Goal: Task Accomplishment & Management: Manage account settings

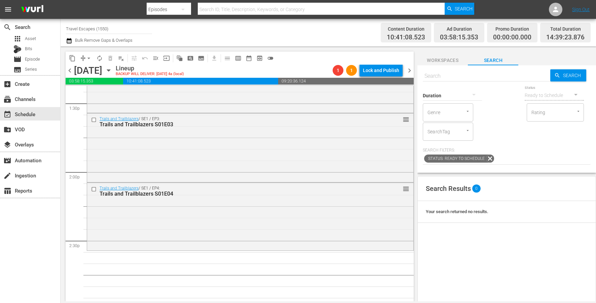
scroll to position [1835, 0]
click at [478, 74] on input "text" at bounding box center [487, 76] width 128 height 16
paste input "Trails and Trailblazers S01E05"
type input "Trails and Trailblazers S01E05"
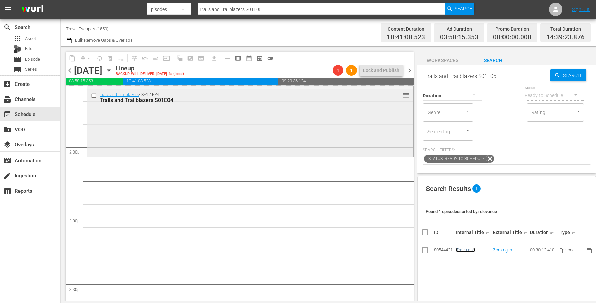
scroll to position [1941, 0]
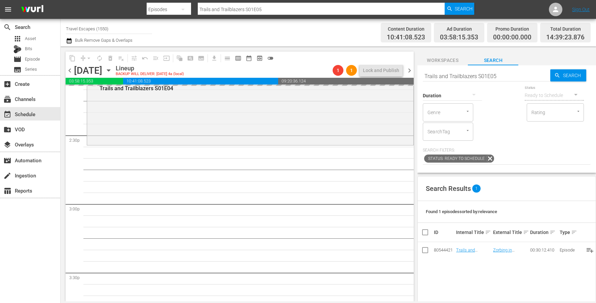
drag, startPoint x: 470, startPoint y: 250, endPoint x: 268, endPoint y: 17, distance: 308.2
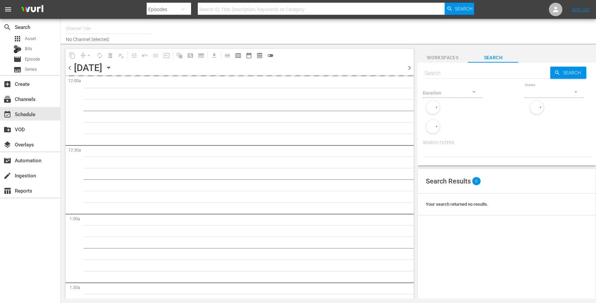
type input "Travel Escapes (1550)"
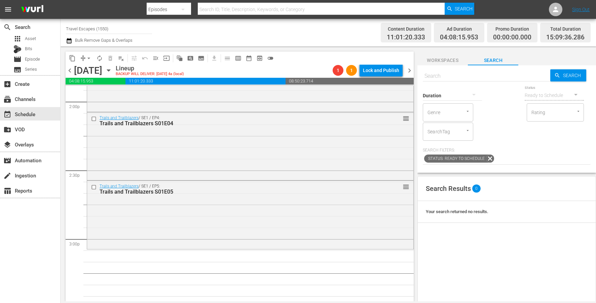
scroll to position [1907, 0]
click at [437, 80] on div "Duration" at bounding box center [452, 91] width 59 height 24
click at [436, 78] on input "text" at bounding box center [487, 76] width 128 height 16
paste input "Trails and Trailblazers S01E06"
type input "Trails and Trailblazers S01E06"
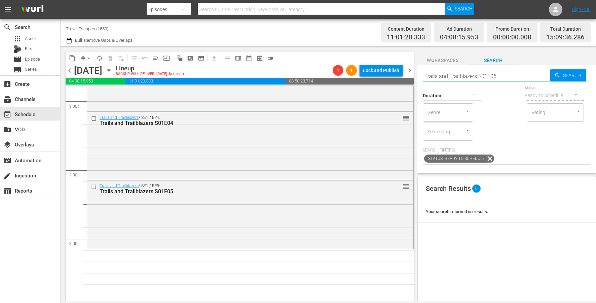
type input "Trails and Trailblazers S01E06"
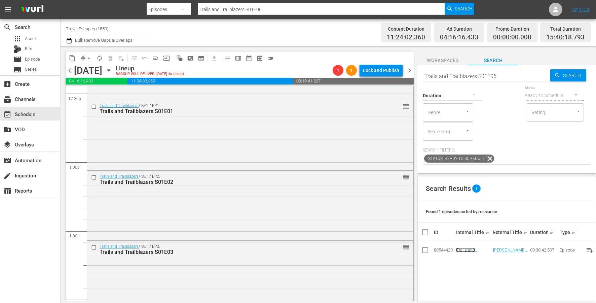
scroll to position [1702, 0]
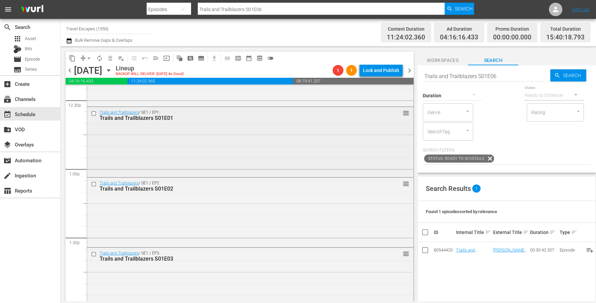
click at [94, 112] on input "checkbox" at bounding box center [94, 113] width 7 height 6
click at [94, 182] on input "checkbox" at bounding box center [94, 184] width 7 height 6
click at [94, 251] on input "checkbox" at bounding box center [94, 254] width 7 height 6
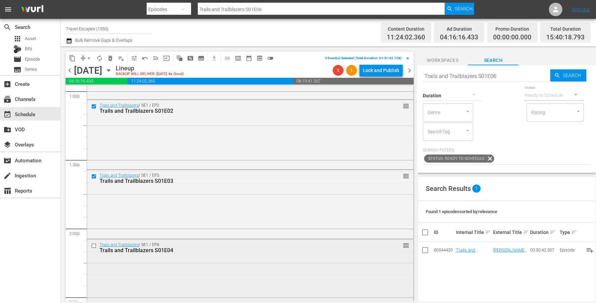
click at [94, 244] on input "checkbox" at bounding box center [94, 246] width 7 height 6
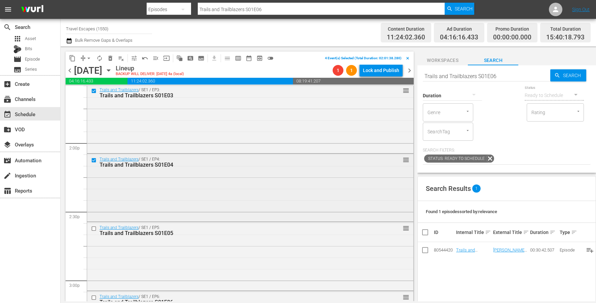
scroll to position [1869, 0]
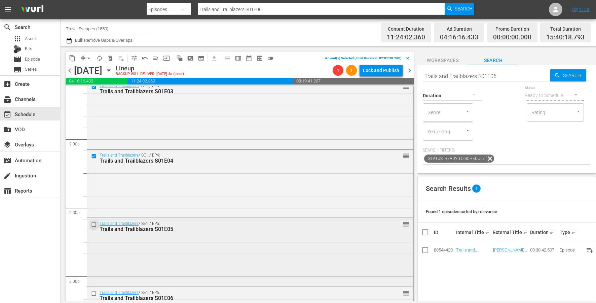
click at [92, 224] on input "checkbox" at bounding box center [94, 225] width 7 height 6
click at [92, 295] on input "checkbox" at bounding box center [94, 294] width 7 height 6
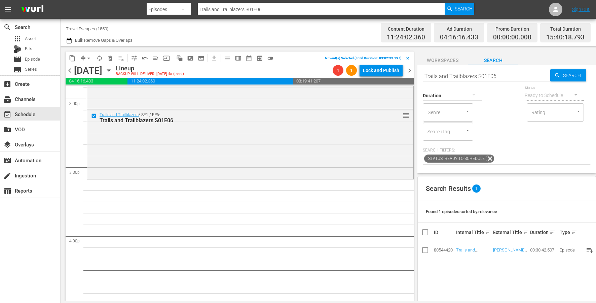
scroll to position [2059, 0]
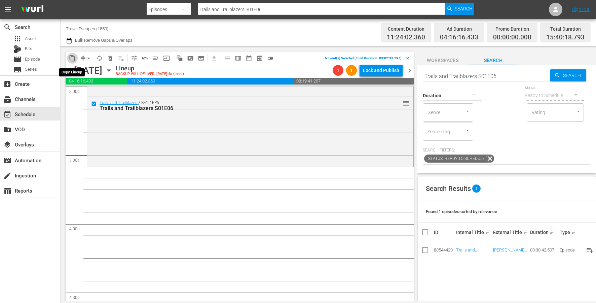
click at [73, 62] on button "content_copy" at bounding box center [72, 58] width 11 height 11
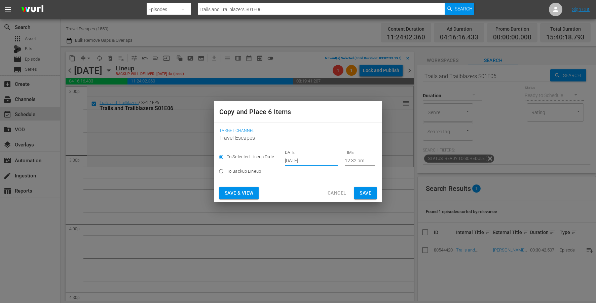
click at [304, 162] on input "Sep 27th 2025" at bounding box center [311, 160] width 53 height 10
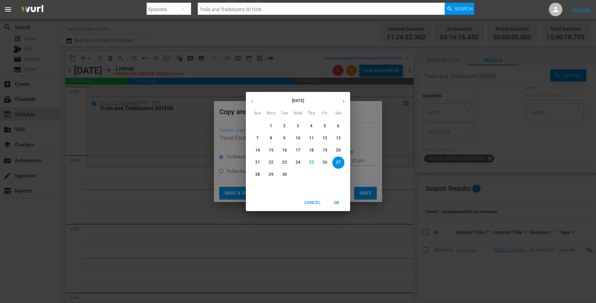
click at [341, 103] on button "button" at bounding box center [343, 101] width 13 height 13
click at [298, 151] on p "15" at bounding box center [298, 150] width 5 height 6
type input "Oct 15th 2025"
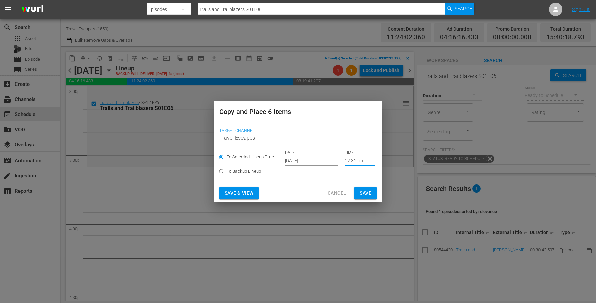
click at [349, 164] on input "12:32 pm" at bounding box center [360, 160] width 30 height 10
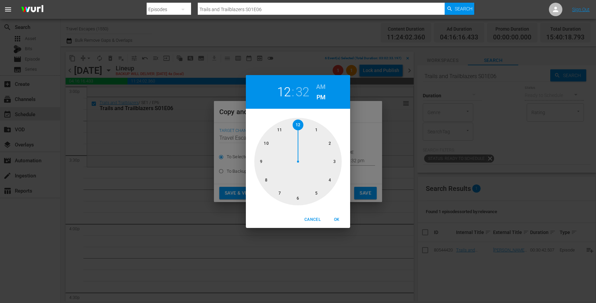
click at [336, 163] on div at bounding box center [297, 161] width 87 height 87
click at [337, 218] on span "OK" at bounding box center [337, 219] width 16 height 7
type input "03:32 pm"
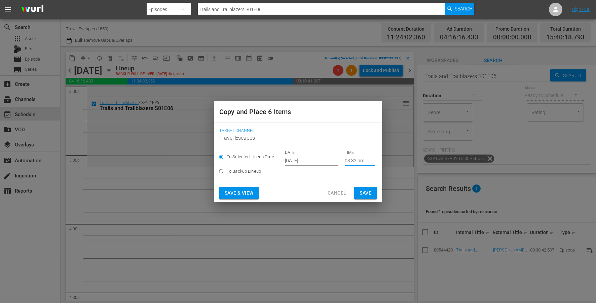
click at [363, 193] on span "Save" at bounding box center [366, 193] width 12 height 8
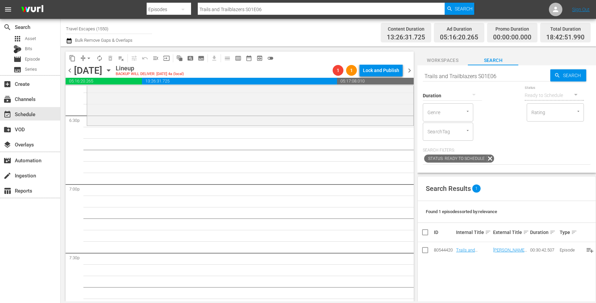
scroll to position [2495, 0]
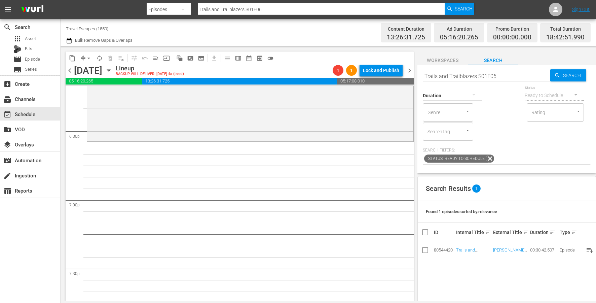
click at [460, 78] on input "Trails and Trailblazers S01E06" at bounding box center [487, 76] width 128 height 16
paste input "he Design Tourist S01E08"
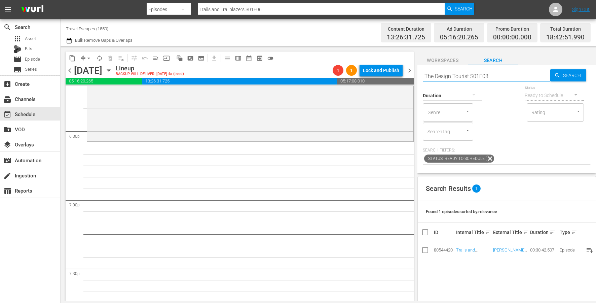
type input "The Design Tourist S01E08"
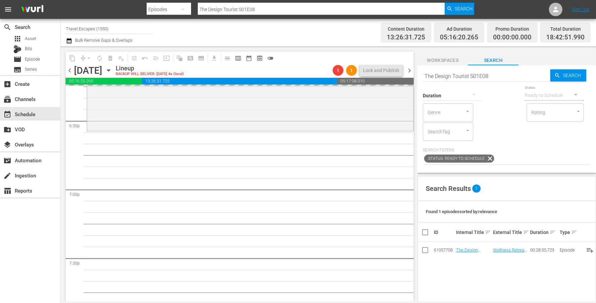
drag, startPoint x: 473, startPoint y: 249, endPoint x: 319, endPoint y: 27, distance: 270.3
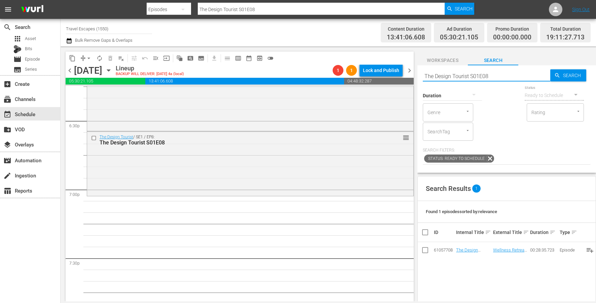
click at [470, 74] on input "The Design Tourist S01E08" at bounding box center [487, 76] width 128 height 16
paste input "Great Destinations Europe S01E34"
type input "Great Destinations Europe S01E34"
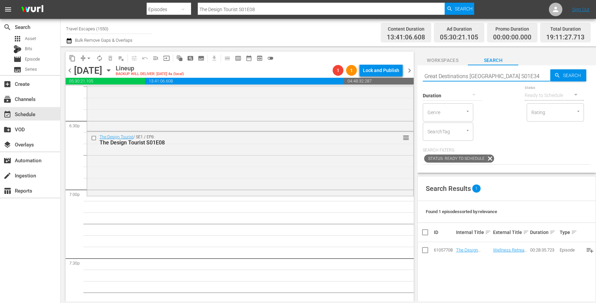
type input "Great Destinations Europe S01E34"
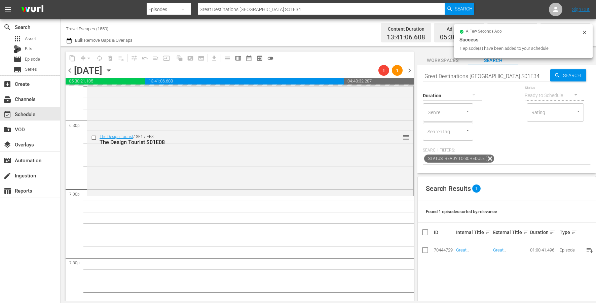
click at [447, 75] on input "Great Destinations Europe S01E34" at bounding box center [487, 76] width 128 height 16
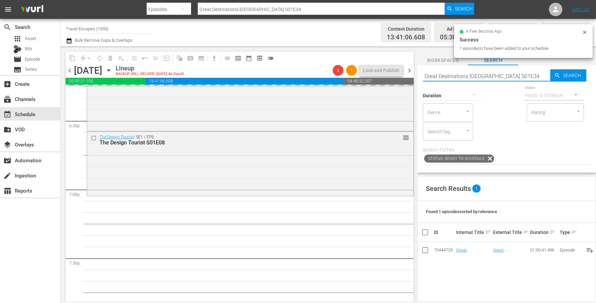
click at [447, 75] on input "Great Destinations Europe S01E34" at bounding box center [487, 76] width 128 height 16
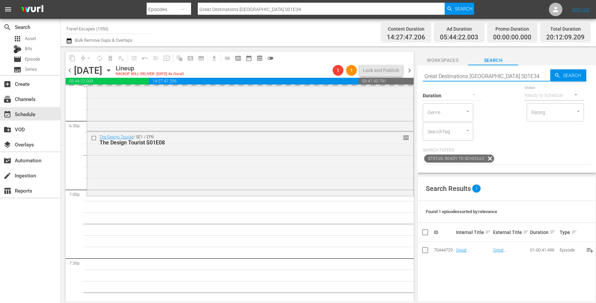
paste input "Painting the Town 310"
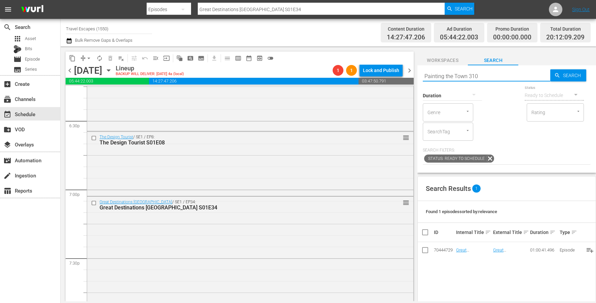
click at [469, 77] on input "Painting the Town 310" at bounding box center [487, 76] width 128 height 16
type input "Painting the Town s310"
type input "Painting the Town 310"
type input "Painting the Town s03e10"
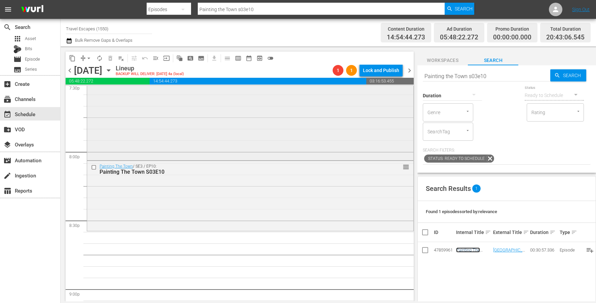
scroll to position [2695, 0]
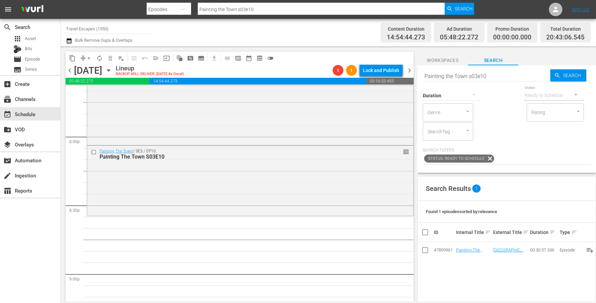
click at [465, 74] on input "Painting the Town s03e10" at bounding box center [487, 76] width 128 height 16
paste input "Hidden Italy S01E03"
type input "Hidden Italy S01E03"
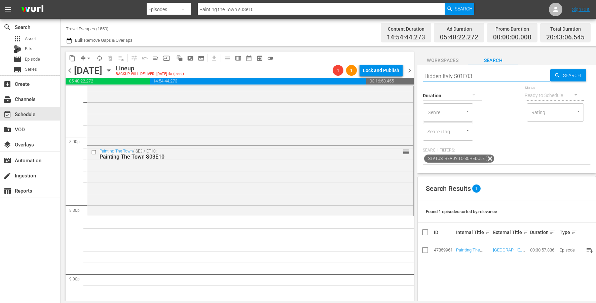
type input "Hidden Italy S01E03"
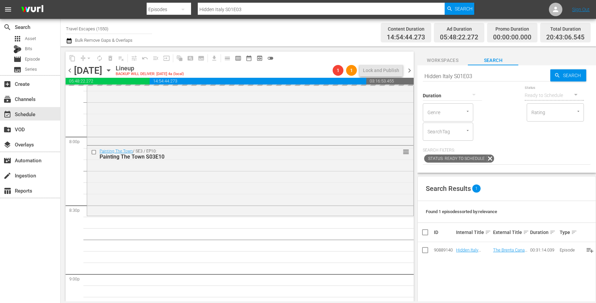
drag, startPoint x: 466, startPoint y: 248, endPoint x: 224, endPoint y: 1, distance: 346.2
click at [453, 73] on input "Hidden Italy S01E03" at bounding box center [487, 76] width 128 height 16
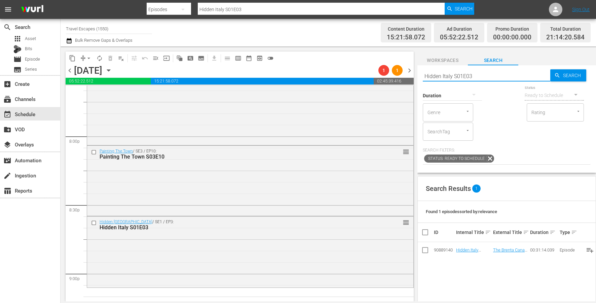
click at [453, 73] on input "Hidden Italy S01E03" at bounding box center [487, 76] width 128 height 16
paste input "American Travelers: S02"
type input "American Travelers: S02E03"
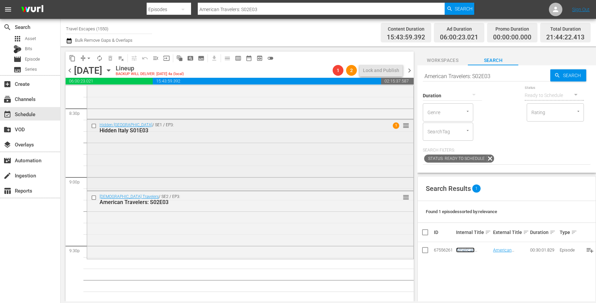
scroll to position [2811, 0]
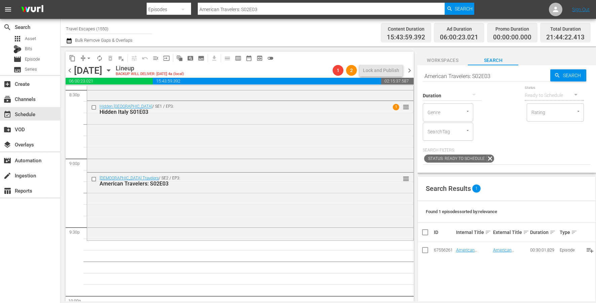
drag, startPoint x: 466, startPoint y: 251, endPoint x: 221, endPoint y: 16, distance: 339.9
click at [485, 70] on input "American Travelers: S02E03" at bounding box center [487, 76] width 128 height 16
paste input "Great Family Adventure S04"
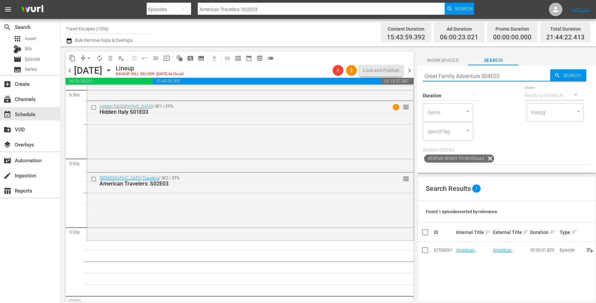
type input "Great Family Adventure S04E03"
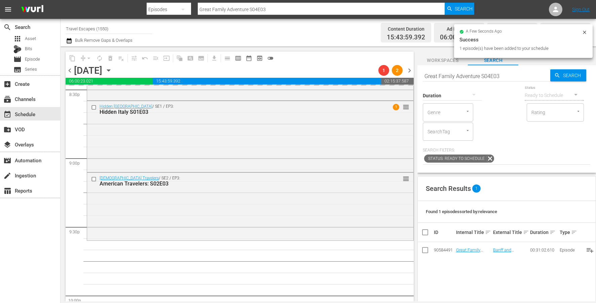
click at [476, 77] on input "Great Family Adventure S04E03" at bounding box center [487, 76] width 128 height 16
paste input "Adventure Cities S03"
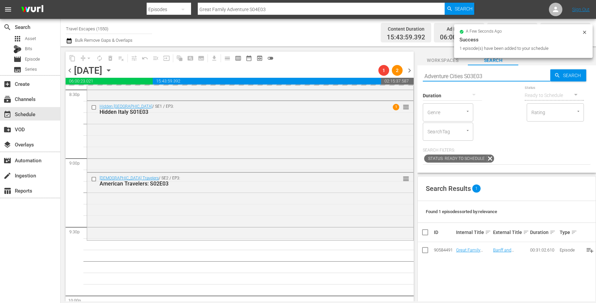
type input "Adventure Cities S03E03"
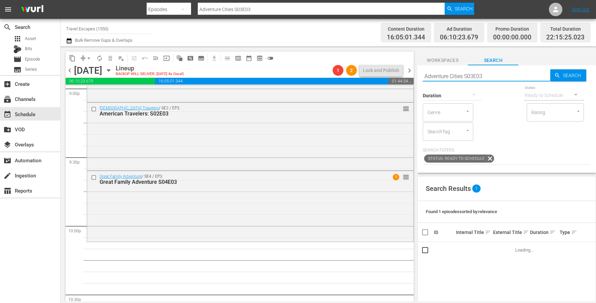
scroll to position [2918, 0]
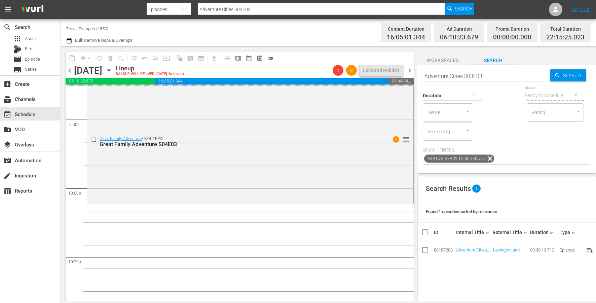
drag, startPoint x: 478, startPoint y: 251, endPoint x: 354, endPoint y: 8, distance: 272.7
click at [464, 75] on input "Adventure Cities S03E03" at bounding box center [487, 76] width 128 height 16
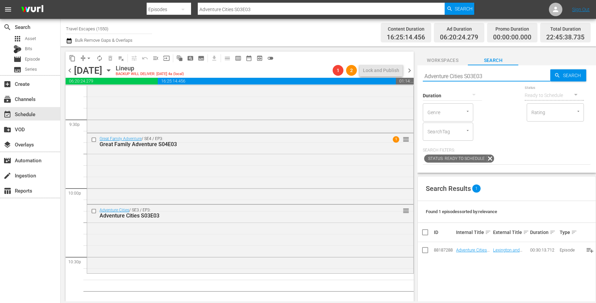
click at [464, 75] on input "Adventure Cities S03E03" at bounding box center [487, 76] width 128 height 16
paste input "Road Trip Masters S01E08"
type input "Road Trip Masters S01E08"
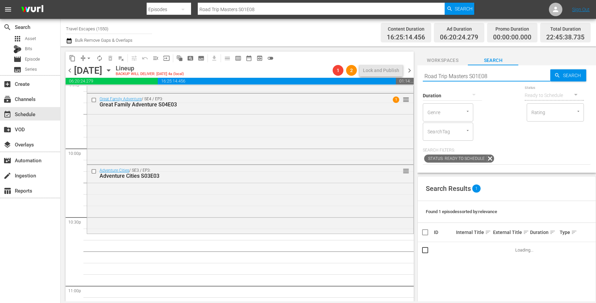
scroll to position [2963, 0]
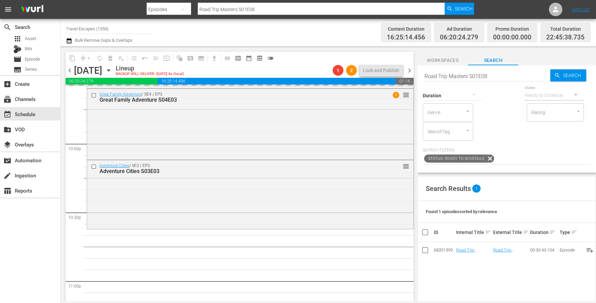
drag, startPoint x: 464, startPoint y: 250, endPoint x: 276, endPoint y: 2, distance: 311.0
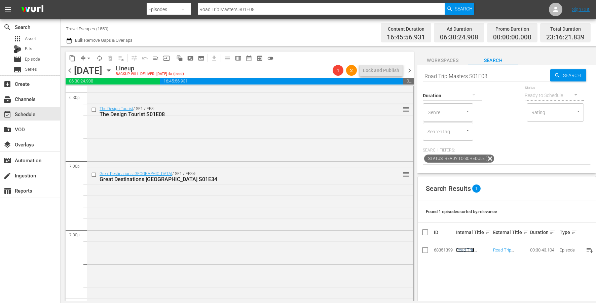
scroll to position [2531, 0]
click at [93, 178] on input "checkbox" at bounding box center [94, 177] width 7 height 6
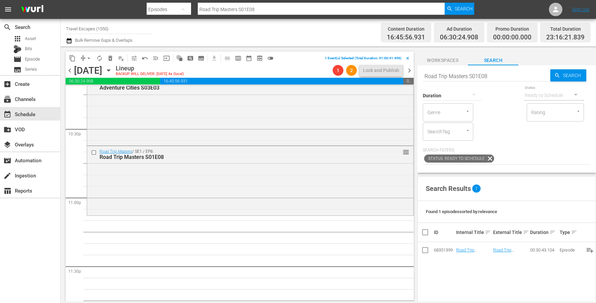
scroll to position [3056, 0]
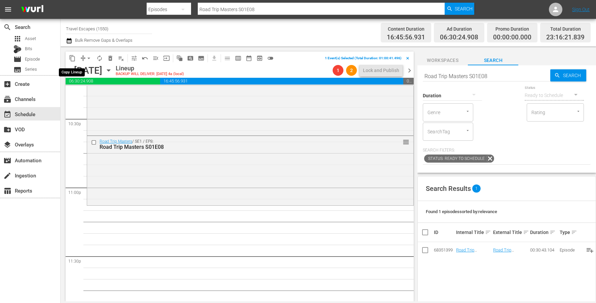
click at [72, 58] on span "content_copy" at bounding box center [72, 58] width 7 height 7
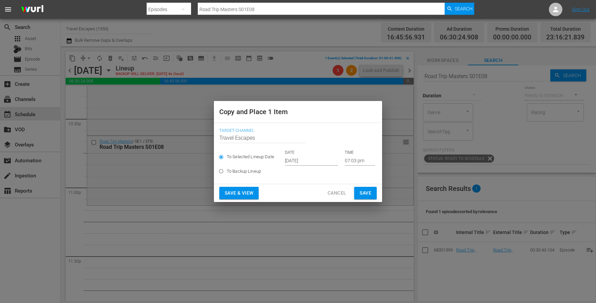
click at [303, 158] on input "Sep 27th 2025" at bounding box center [311, 160] width 53 height 10
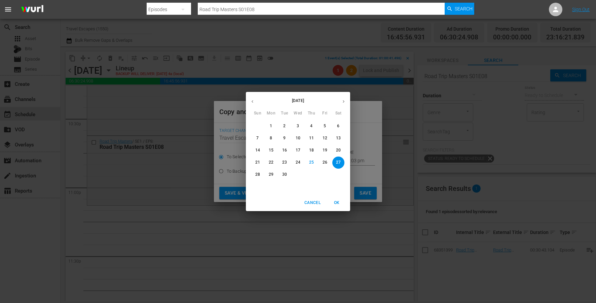
click at [351, 101] on div "September 2025 Sun Mon Tue Wed Thu Fri Sat 31 1 2 3 4 5 6 7 8 9 10 11 12 13 14 …" at bounding box center [298, 151] width 596 height 303
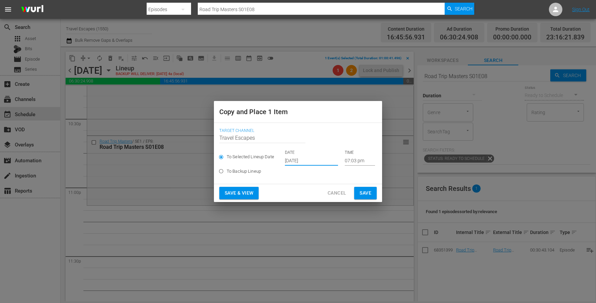
click at [302, 156] on input "Sep 27th 2025" at bounding box center [311, 160] width 53 height 10
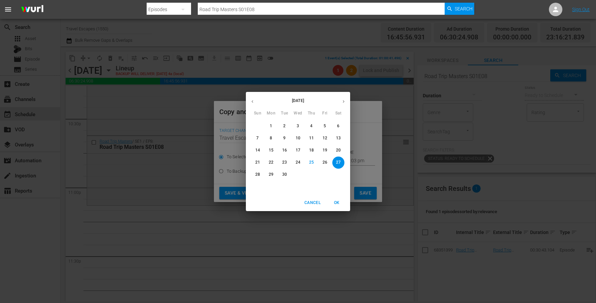
click at [346, 101] on button "button" at bounding box center [343, 101] width 13 height 13
click at [297, 151] on p "15" at bounding box center [298, 150] width 5 height 6
type input "Oct 15th 2025"
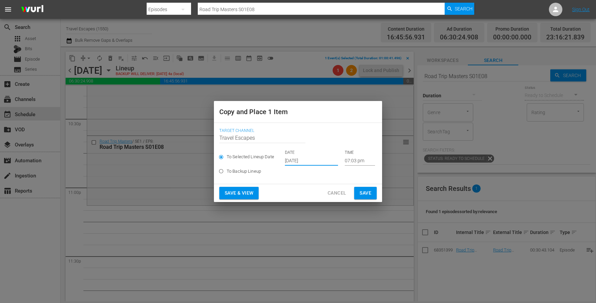
click at [347, 161] on input "07:03 pm" at bounding box center [360, 160] width 30 height 10
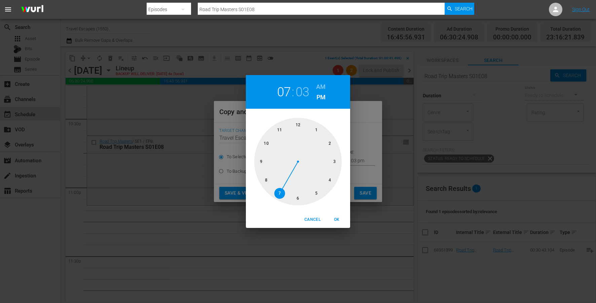
click at [277, 131] on div at bounding box center [297, 161] width 87 height 87
click at [335, 219] on span "OK" at bounding box center [337, 219] width 16 height 7
type input "11:03 pm"
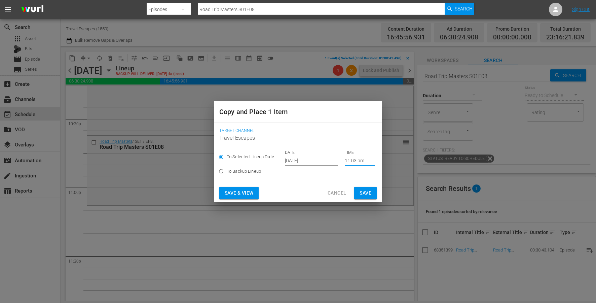
click at [365, 190] on span "Save" at bounding box center [366, 193] width 12 height 8
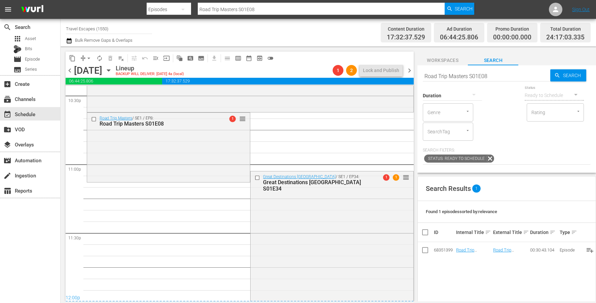
scroll to position [3088, 0]
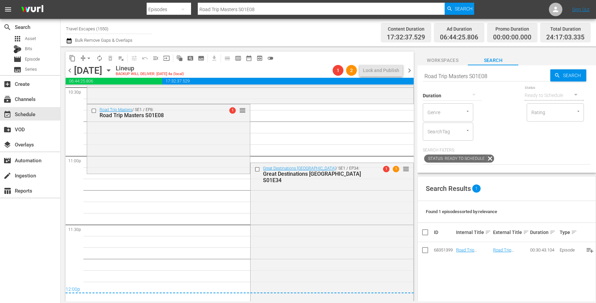
click at [89, 56] on span "arrow_drop_down" at bounding box center [88, 58] width 7 height 7
click at [105, 99] on li "Align to End of Previous Day" at bounding box center [89, 94] width 71 height 11
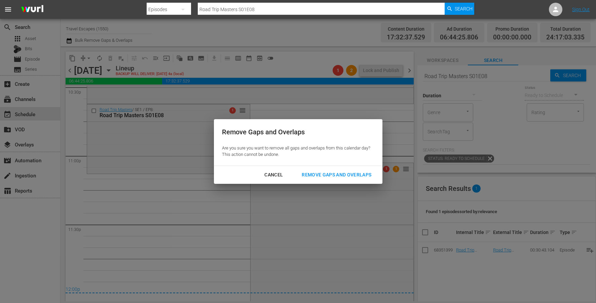
click at [368, 174] on div "Remove Gaps and Overlaps" at bounding box center [336, 175] width 80 height 8
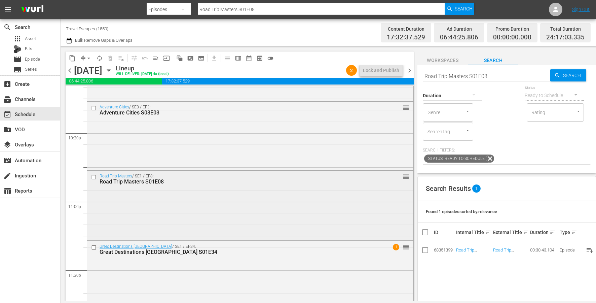
scroll to position [3120, 0]
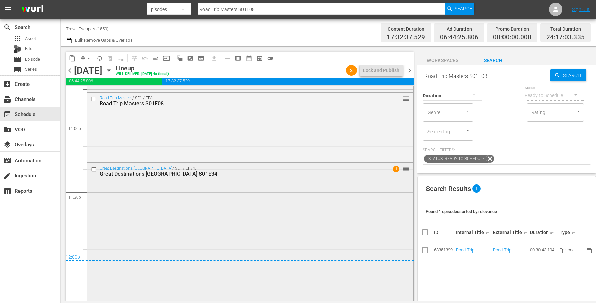
click at [223, 232] on div "Great Destinations Europe / SE1 / EP34: Great Destinations Europe S01E34 1 reor…" at bounding box center [250, 231] width 326 height 137
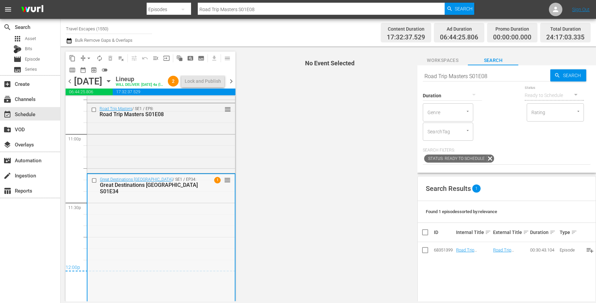
click at [167, 248] on div "Great Destinations Europe / SE1 / EP34: Great Destinations Europe S01E34 1 reor…" at bounding box center [160, 242] width 147 height 137
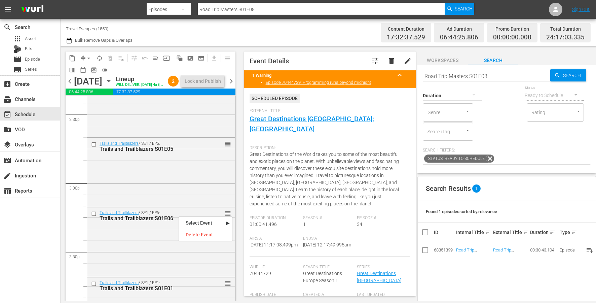
scroll to position [1736, 0]
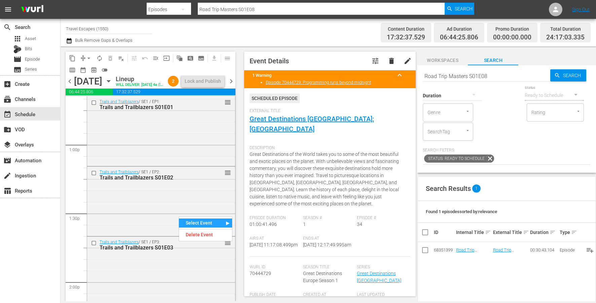
click at [64, 226] on div "content_copy compress arrow_drop_down autorenew_outlined delete_forever_outline…" at bounding box center [149, 173] width 177 height 255
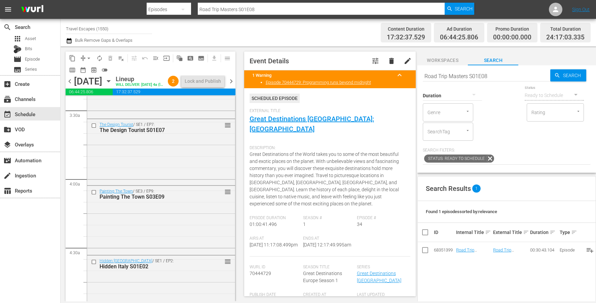
scroll to position [459, 0]
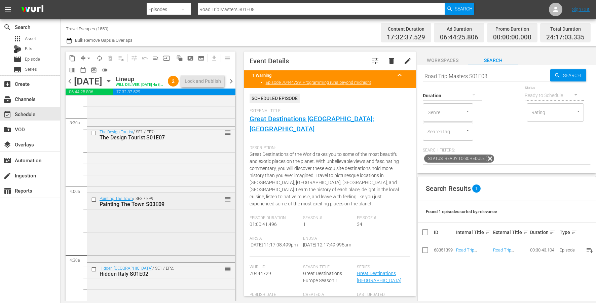
click at [94, 203] on input "checkbox" at bounding box center [94, 200] width 7 height 6
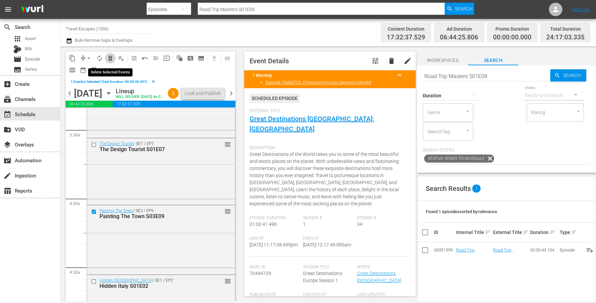
click at [113, 58] on span "delete_forever_outlined" at bounding box center [110, 58] width 7 height 7
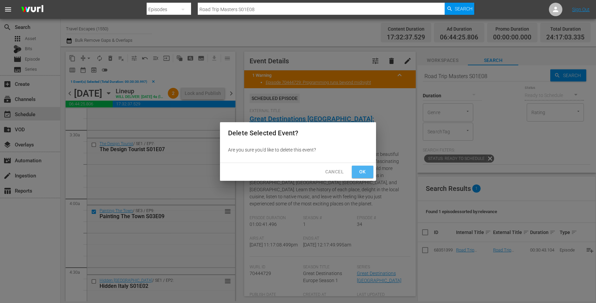
click at [361, 172] on span "Ok" at bounding box center [362, 172] width 11 height 8
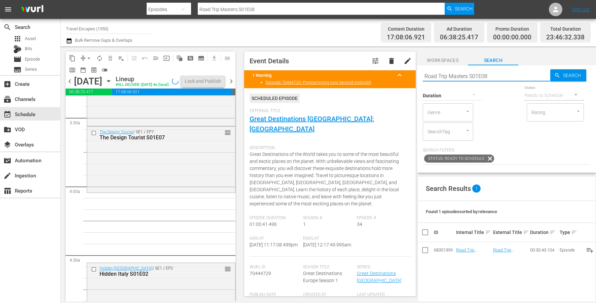
click at [484, 72] on input "Road Trip Masters S01E08" at bounding box center [487, 76] width 128 height 16
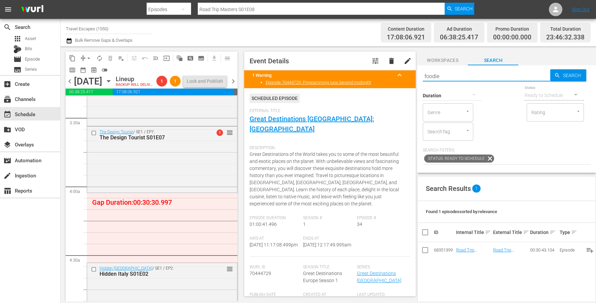
type input "foodie"
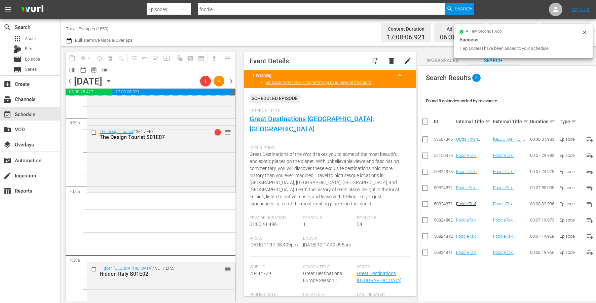
scroll to position [0, 0]
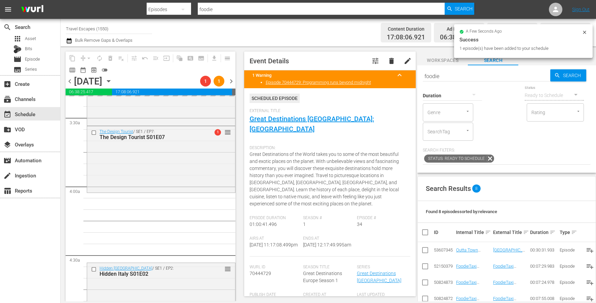
click at [457, 73] on input "foodie" at bounding box center [487, 76] width 128 height 16
type input "aal"
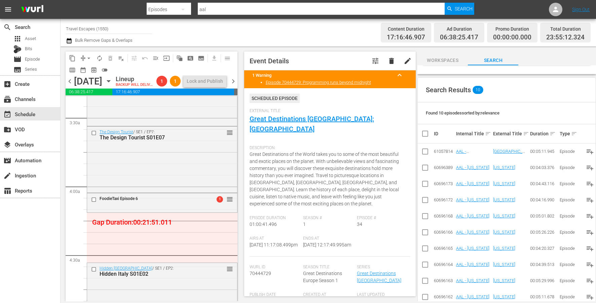
scroll to position [107, 0]
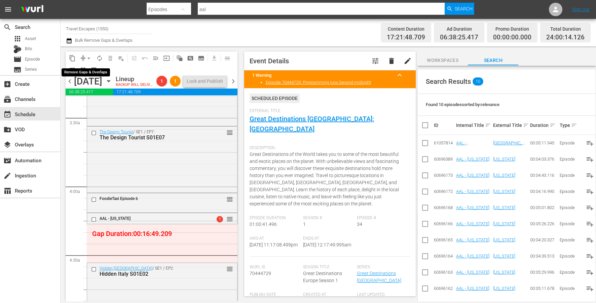
click at [87, 57] on span "arrow_drop_down" at bounding box center [88, 58] width 7 height 7
click at [84, 99] on li "Align to End of Previous Day" at bounding box center [89, 94] width 71 height 11
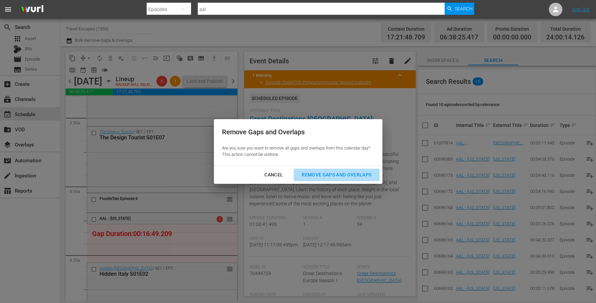
click at [349, 176] on div "Remove Gaps and Overlaps" at bounding box center [336, 175] width 80 height 8
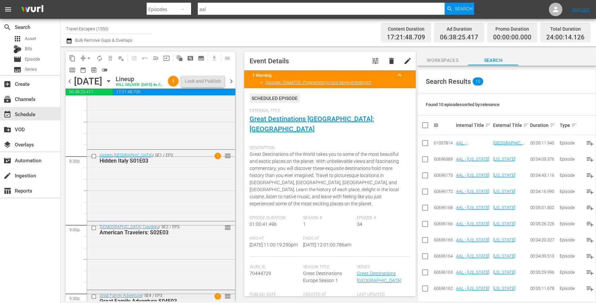
scroll to position [2737, 0]
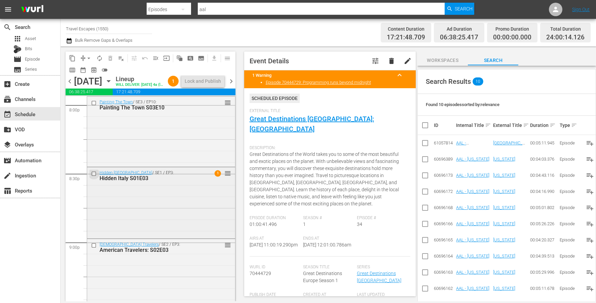
click at [93, 177] on input "checkbox" at bounding box center [94, 174] width 7 height 6
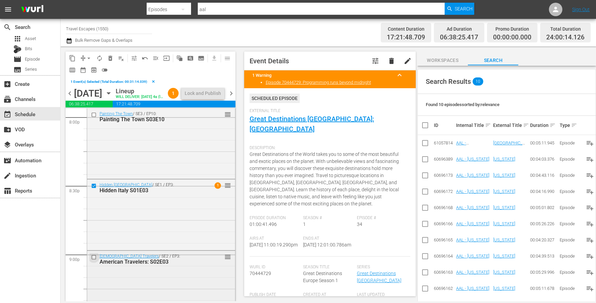
click at [95, 260] on input "checkbox" at bounding box center [94, 257] width 7 height 6
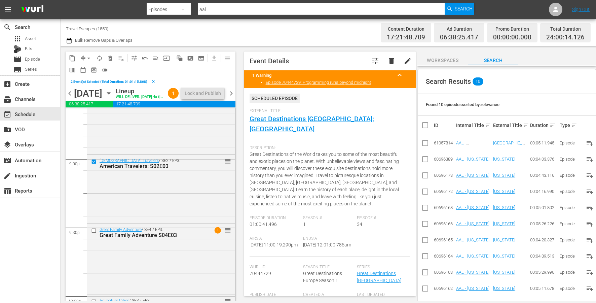
scroll to position [2893, 0]
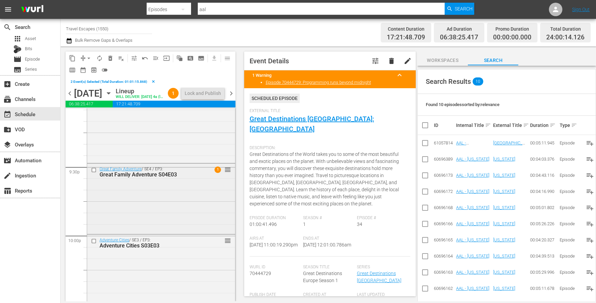
click at [94, 173] on input "checkbox" at bounding box center [94, 170] width 7 height 6
click at [94, 244] on input "checkbox" at bounding box center [94, 241] width 7 height 6
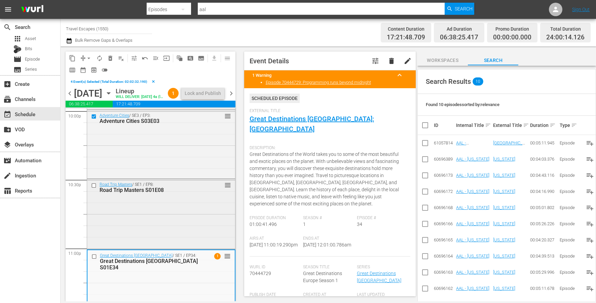
click at [94, 188] on input "checkbox" at bounding box center [94, 186] width 7 height 6
click at [94, 259] on input "checkbox" at bounding box center [95, 256] width 7 height 6
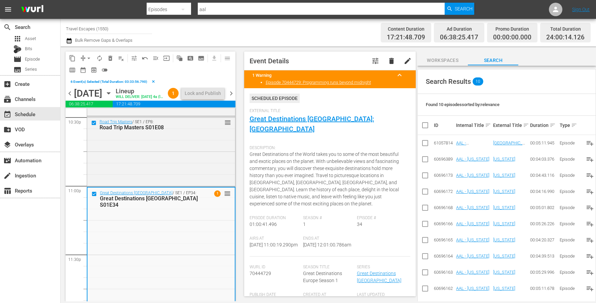
scroll to position [3115, 0]
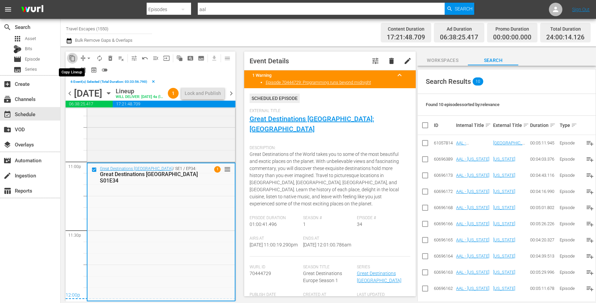
click at [70, 55] on span "content_copy" at bounding box center [72, 58] width 7 height 7
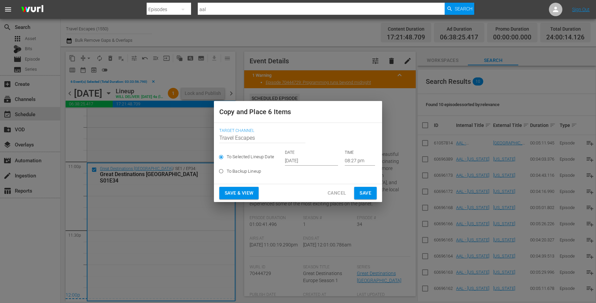
click at [297, 160] on input "Sep 27th 2025" at bounding box center [311, 160] width 53 height 10
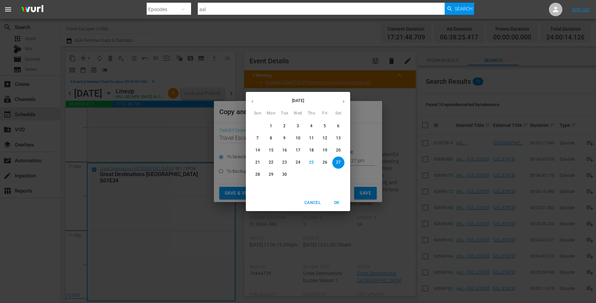
click at [339, 103] on button "button" at bounding box center [343, 101] width 13 height 13
click at [312, 150] on p "16" at bounding box center [311, 150] width 5 height 6
type input "Oct 16th 2025"
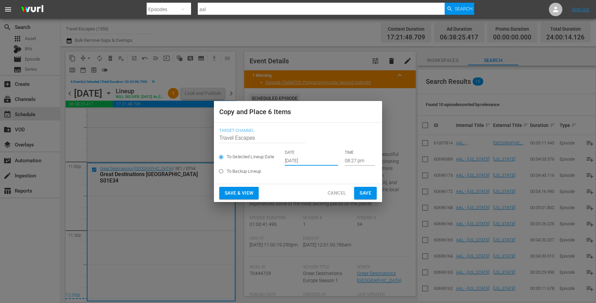
click at [347, 165] on input "08:27 pm" at bounding box center [360, 160] width 30 height 10
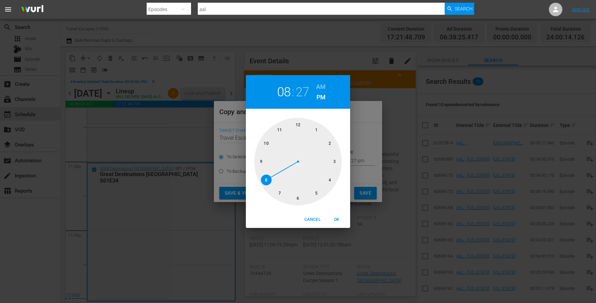
click at [298, 127] on div at bounding box center [297, 161] width 87 height 87
click at [323, 86] on h6 "AM" at bounding box center [320, 86] width 9 height 11
click at [341, 217] on span "OK" at bounding box center [337, 219] width 16 height 7
type input "12:00 am"
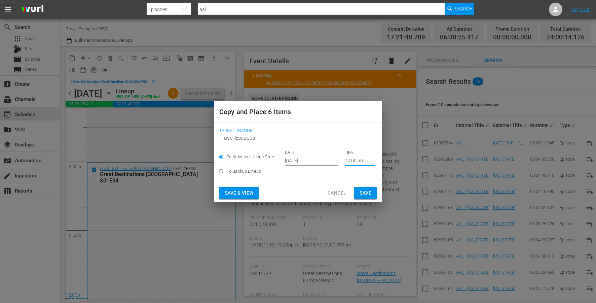
click at [362, 193] on span "Save" at bounding box center [366, 193] width 12 height 8
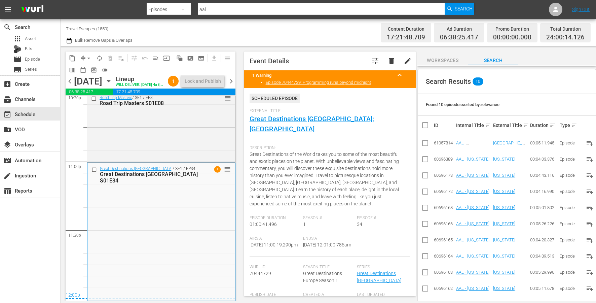
scroll to position [3103, 0]
click at [68, 40] on icon "button" at bounding box center [69, 41] width 6 height 8
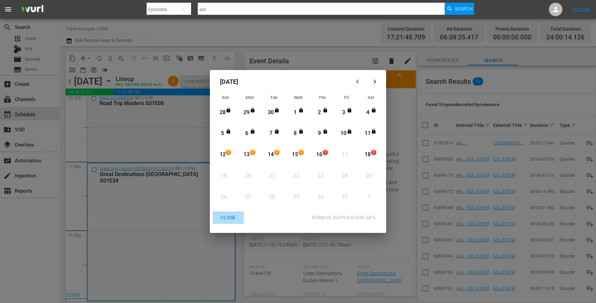
click at [227, 218] on div "CLOSE" at bounding box center [228, 217] width 26 height 8
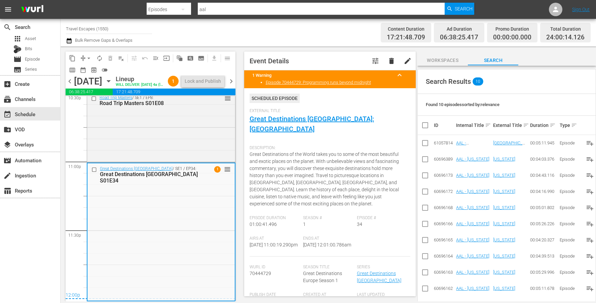
click at [112, 85] on icon "button" at bounding box center [108, 80] width 7 height 7
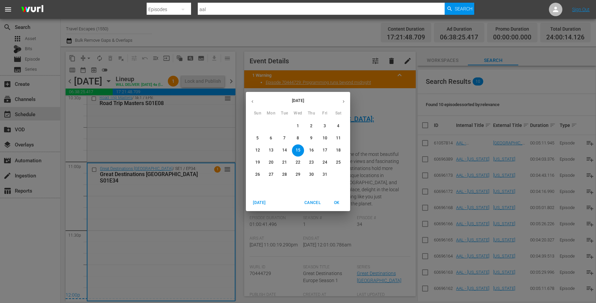
click at [258, 148] on p "12" at bounding box center [257, 150] width 5 height 6
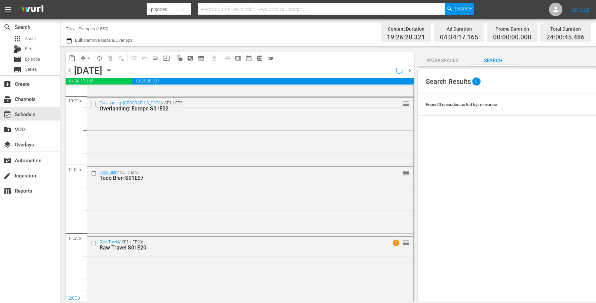
scroll to position [3084, 0]
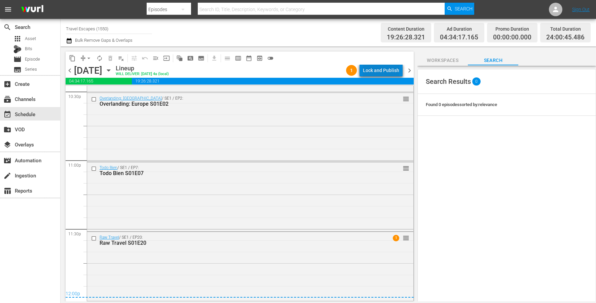
click at [388, 70] on div "Lock and Publish" at bounding box center [381, 70] width 36 height 12
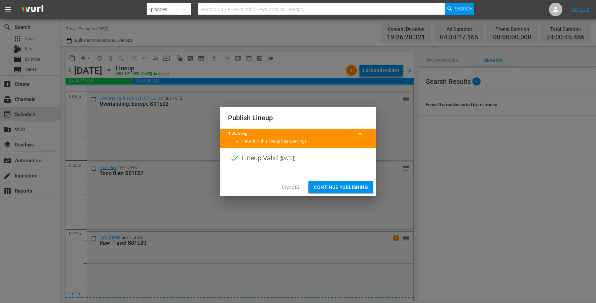
click at [333, 182] on button "Continue Publishing" at bounding box center [341, 187] width 65 height 12
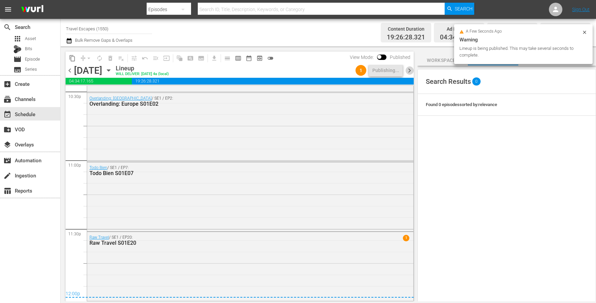
click at [409, 69] on span "chevron_right" at bounding box center [410, 70] width 8 height 8
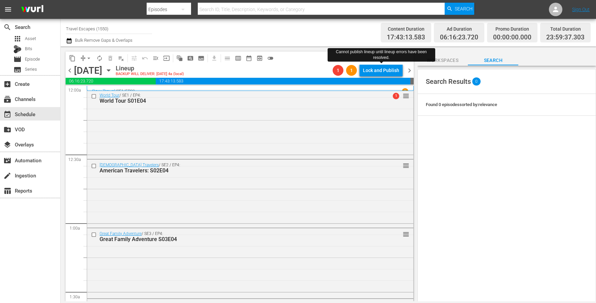
click at [390, 73] on div "Lock and Publish" at bounding box center [381, 70] width 36 height 12
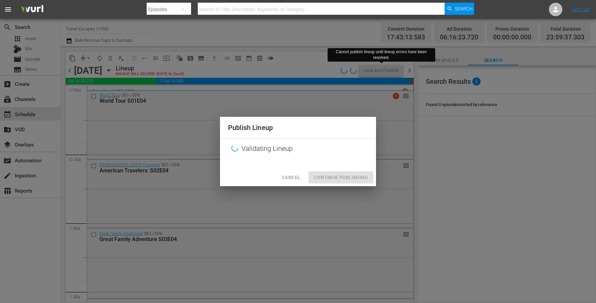
click at [293, 177] on span "Cancel" at bounding box center [291, 177] width 19 height 8
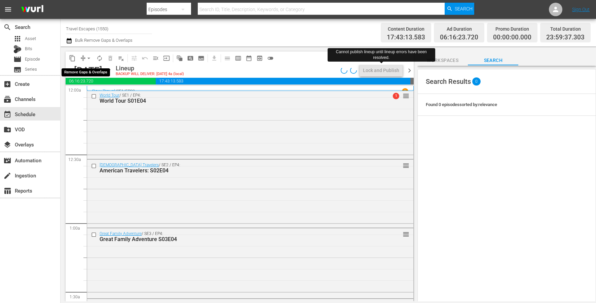
click at [89, 55] on span "arrow_drop_down" at bounding box center [88, 58] width 7 height 7
click at [95, 97] on li "Align to End of Previous Day" at bounding box center [89, 94] width 71 height 11
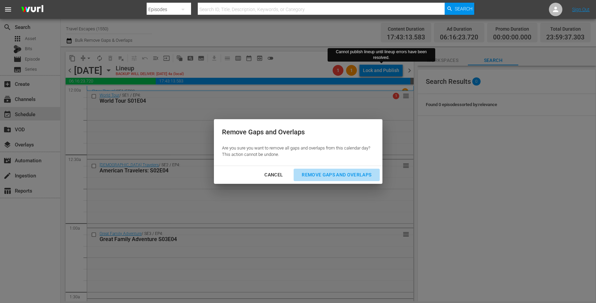
click at [325, 172] on div "Remove Gaps and Overlaps" at bounding box center [336, 175] width 80 height 8
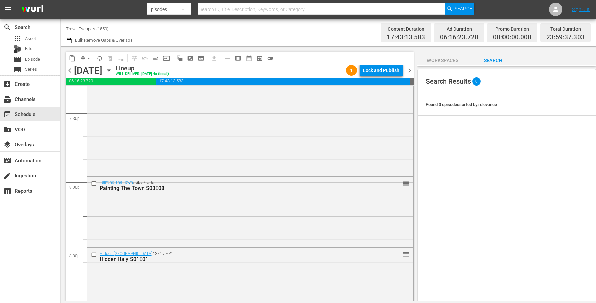
scroll to position [3082, 0]
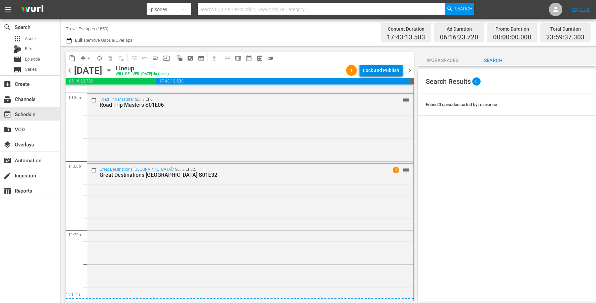
click at [366, 71] on div "Lock and Publish" at bounding box center [381, 70] width 36 height 12
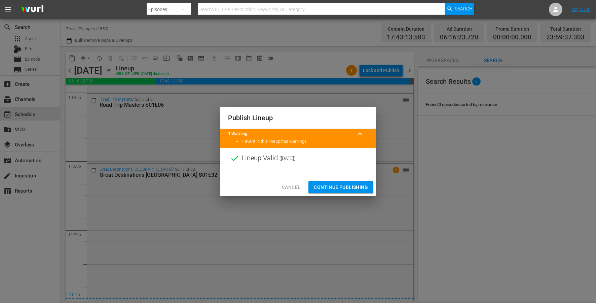
click at [335, 186] on span "Continue Publishing" at bounding box center [341, 187] width 54 height 8
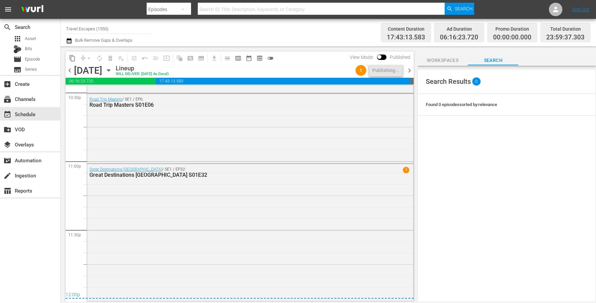
click at [408, 72] on span "chevron_right" at bounding box center [410, 70] width 8 height 8
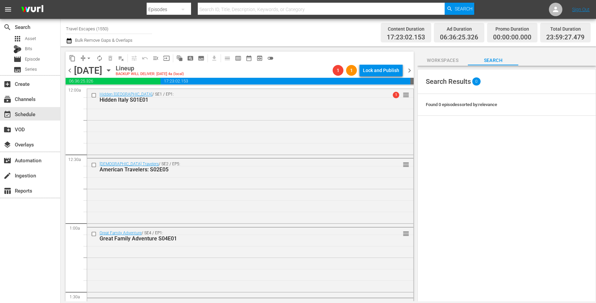
click at [87, 57] on span "arrow_drop_down" at bounding box center [88, 58] width 7 height 7
click at [90, 86] on li "Align to First Episode" at bounding box center [89, 82] width 56 height 11
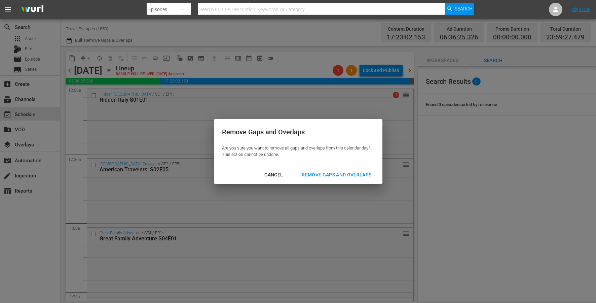
click at [259, 176] on button "Cancel" at bounding box center [273, 175] width 35 height 12
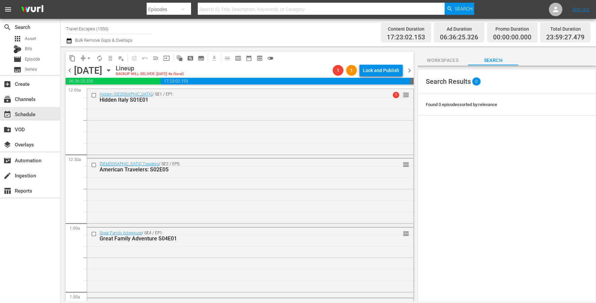
click at [89, 62] on button "arrow_drop_down" at bounding box center [88, 58] width 11 height 11
click at [92, 72] on li "Align to Midnight" at bounding box center [89, 71] width 56 height 11
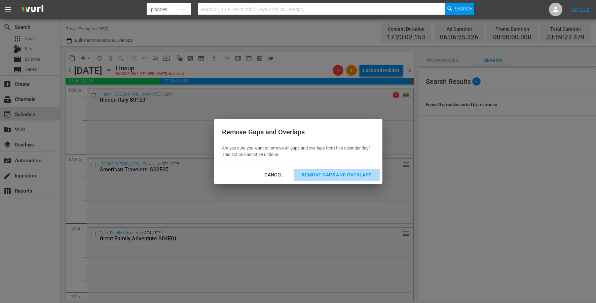
click at [337, 177] on div "Remove Gaps and Overlaps" at bounding box center [336, 175] width 80 height 8
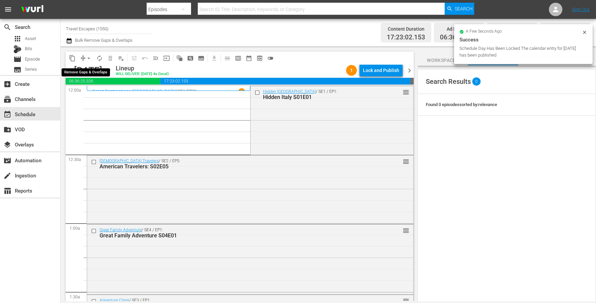
click at [88, 59] on span "arrow_drop_down" at bounding box center [88, 58] width 7 height 7
click at [107, 94] on li "Align to End of Previous Day" at bounding box center [89, 94] width 71 height 11
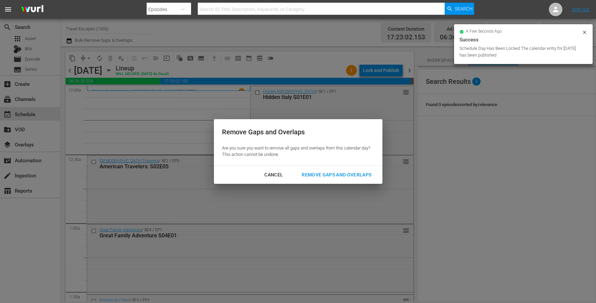
click at [364, 172] on div "Remove Gaps and Overlaps" at bounding box center [336, 175] width 80 height 8
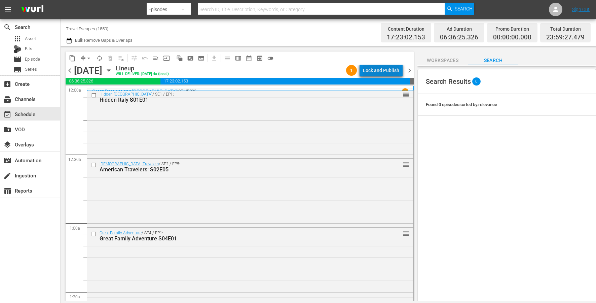
click at [387, 65] on div "Lock and Publish" at bounding box center [381, 70] width 36 height 12
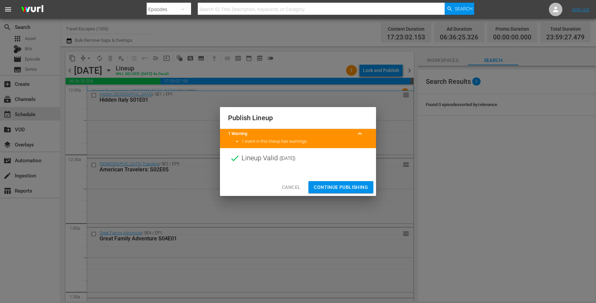
click at [345, 187] on span "Continue Publishing" at bounding box center [341, 187] width 54 height 8
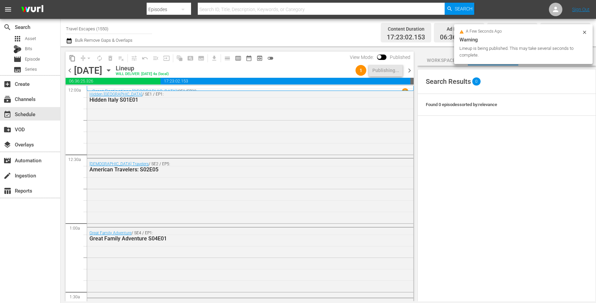
click at [407, 75] on div "chevron_left Tuesday, October 14th October 14th Lineup WILL DELIVER: 10/13 @ 4a…" at bounding box center [240, 71] width 348 height 13
click at [409, 70] on span "chevron_right" at bounding box center [410, 70] width 8 height 8
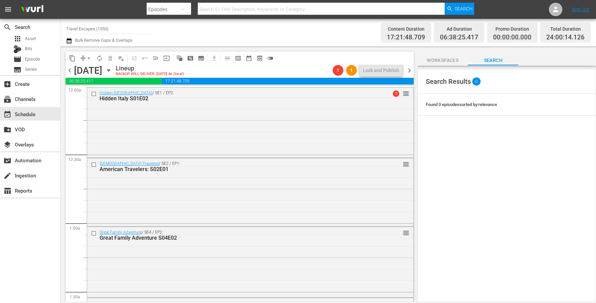
click at [70, 69] on span "chevron_left" at bounding box center [70, 70] width 8 height 8
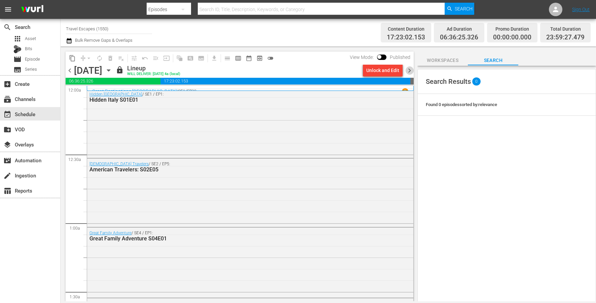
click at [408, 73] on span "chevron_right" at bounding box center [410, 70] width 8 height 8
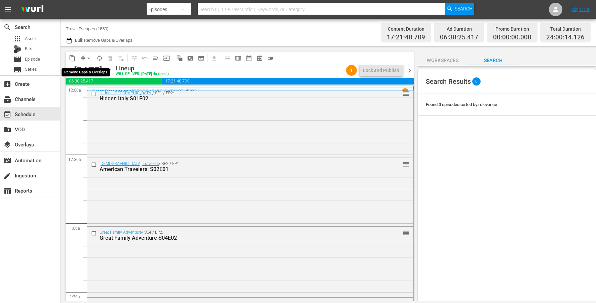
click at [87, 55] on span "arrow_drop_down" at bounding box center [88, 58] width 7 height 7
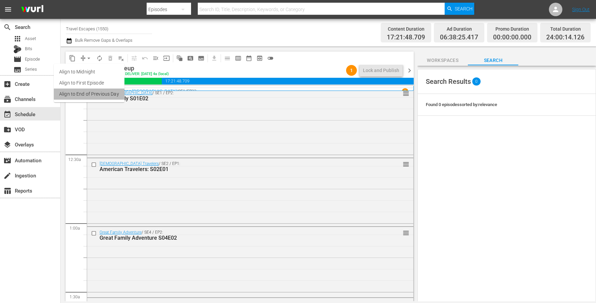
click at [99, 97] on li "Align to End of Previous Day" at bounding box center [89, 94] width 71 height 11
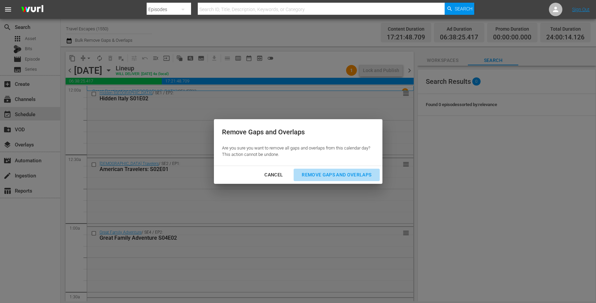
click at [342, 177] on div "Remove Gaps and Overlaps" at bounding box center [336, 175] width 80 height 8
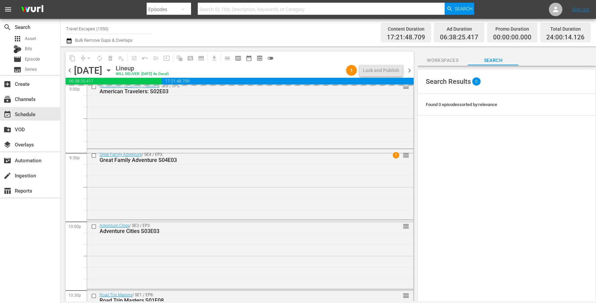
scroll to position [3082, 0]
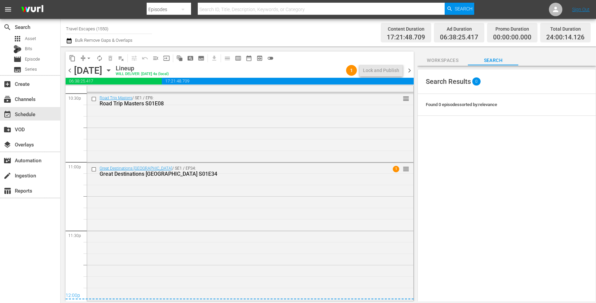
click at [407, 72] on span "chevron_right" at bounding box center [410, 70] width 8 height 8
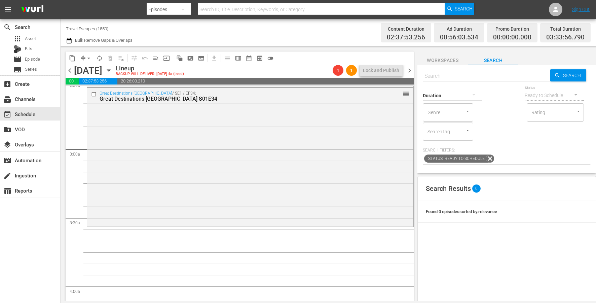
click at [479, 77] on input "text" at bounding box center [487, 76] width 128 height 16
paste input "The Design Tourist S01E08"
type input "The Design Tourist S01E08"
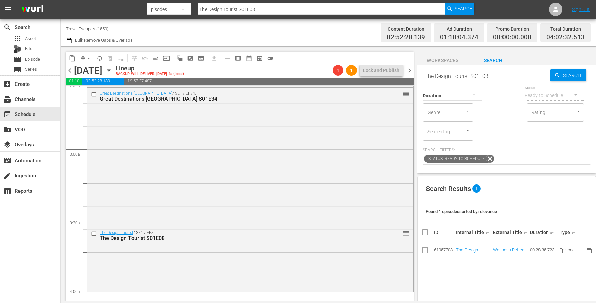
click at [465, 73] on input "The Design Tourist S01E08" at bounding box center [487, 76] width 128 height 16
paste input "Painting the Town 310"
type input "Painting the Town 310"
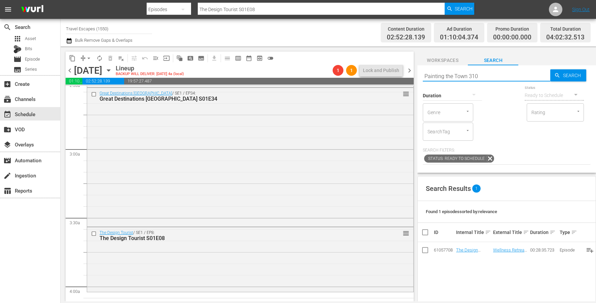
type input "Painting the Town 310"
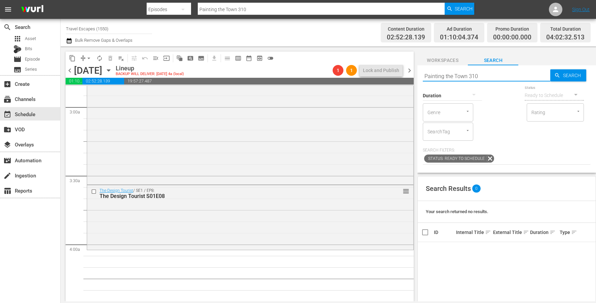
click at [468, 75] on input "Painting the Town 310" at bounding box center [487, 76] width 128 height 16
type input "Painting the Town s0310"
type input "Painting the Town s03e10"
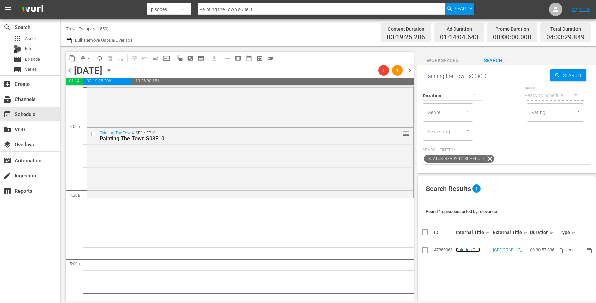
scroll to position [559, 0]
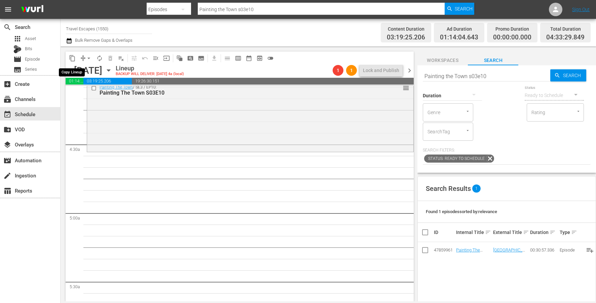
click at [73, 58] on span "content_copy" at bounding box center [72, 58] width 7 height 7
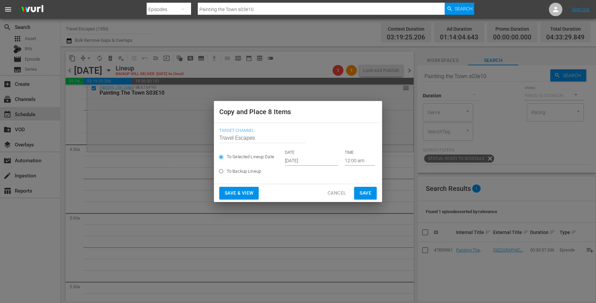
click at [297, 161] on input "Sep 27th 2025" at bounding box center [311, 160] width 53 height 10
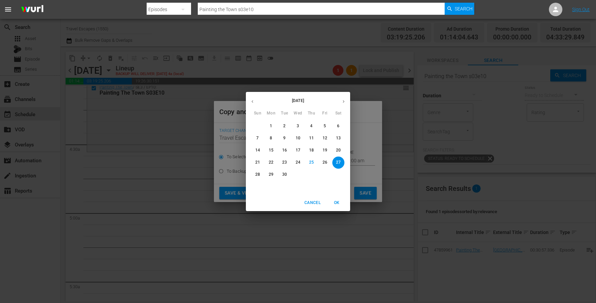
click at [341, 106] on button "button" at bounding box center [343, 101] width 13 height 13
click at [310, 152] on p "16" at bounding box center [311, 150] width 5 height 6
type input "Oct 16th 2025"
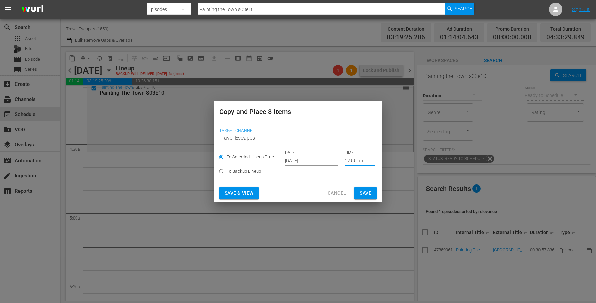
click at [349, 161] on input "12:00 am" at bounding box center [360, 160] width 30 height 10
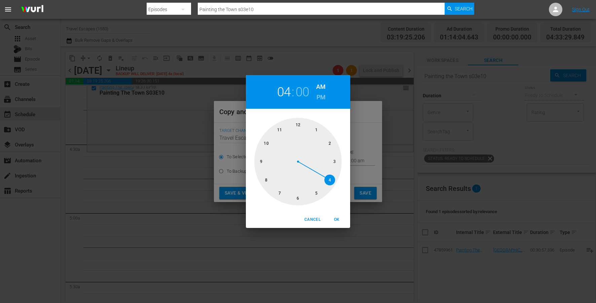
click at [332, 181] on div at bounding box center [297, 161] width 87 height 87
click at [297, 195] on div at bounding box center [297, 161] width 87 height 87
click at [336, 218] on span "OK" at bounding box center [337, 219] width 16 height 7
type input "04:30 am"
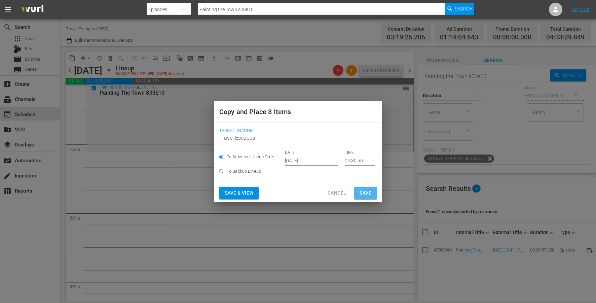
click at [366, 194] on span "Save" at bounding box center [366, 193] width 12 height 8
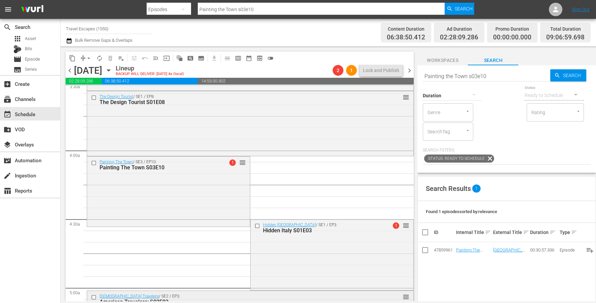
scroll to position [485, 0]
click at [258, 226] on input "checkbox" at bounding box center [258, 226] width 7 height 6
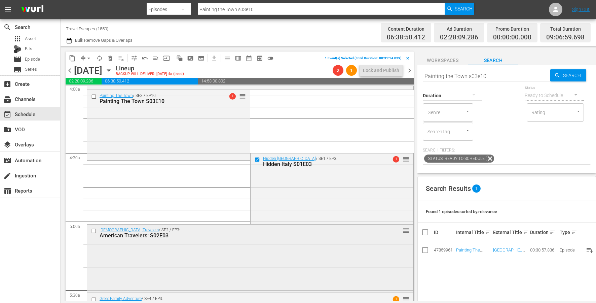
scroll to position [561, 0]
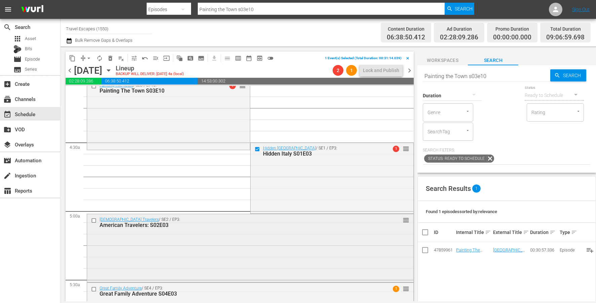
click at [94, 220] on input "checkbox" at bounding box center [94, 221] width 7 height 6
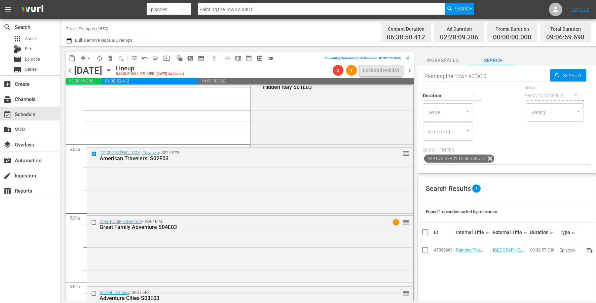
scroll to position [648, 0]
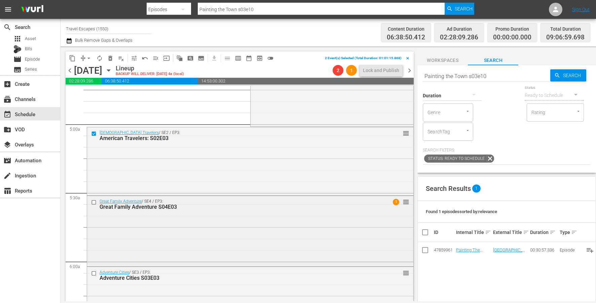
click at [94, 201] on input "checkbox" at bounding box center [94, 202] width 7 height 6
click at [94, 272] on input "checkbox" at bounding box center [94, 274] width 7 height 6
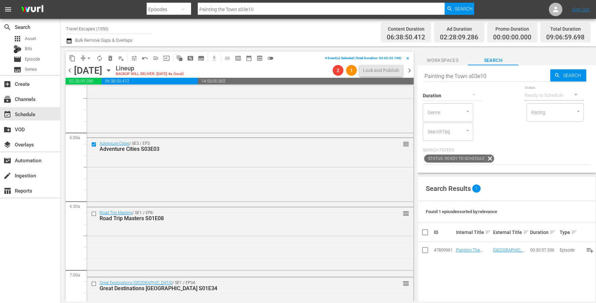
scroll to position [839, 0]
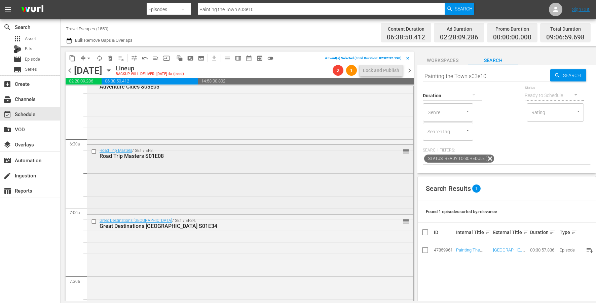
click at [93, 152] on input "checkbox" at bounding box center [94, 151] width 7 height 6
click at [95, 222] on input "checkbox" at bounding box center [94, 222] width 7 height 6
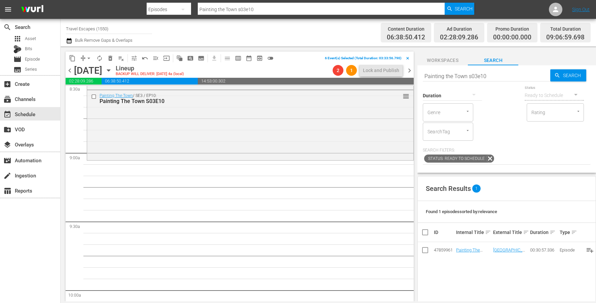
scroll to position [1217, 0]
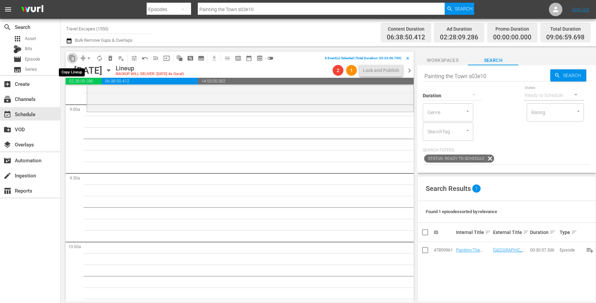
click at [70, 58] on span "content_copy" at bounding box center [72, 58] width 7 height 7
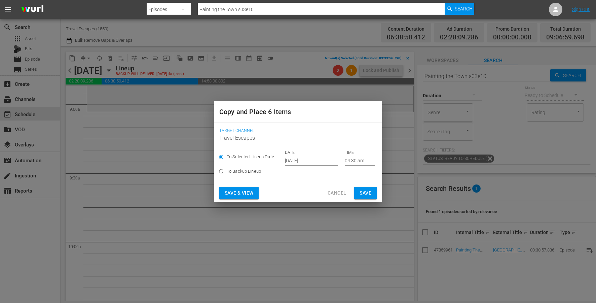
click at [300, 158] on input "Sep 27th 2025" at bounding box center [311, 160] width 53 height 10
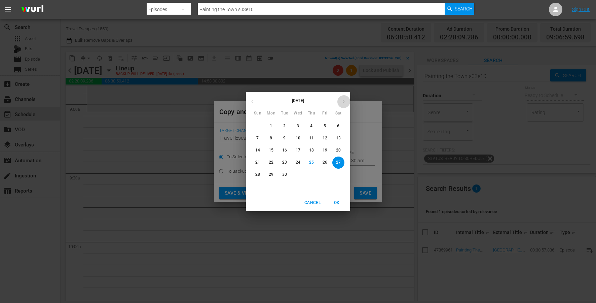
click at [337, 101] on button "button" at bounding box center [343, 101] width 13 height 13
click at [310, 150] on p "16" at bounding box center [311, 150] width 5 height 6
type input "Oct 16th 2025"
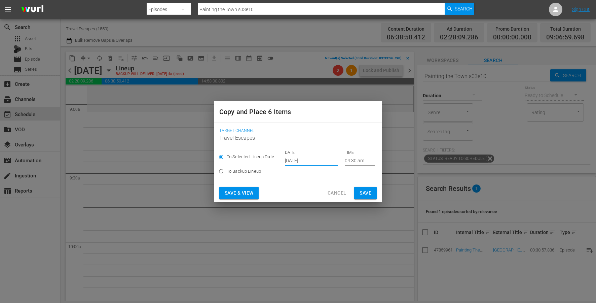
click at [351, 160] on input "04:30 am" at bounding box center [360, 160] width 30 height 10
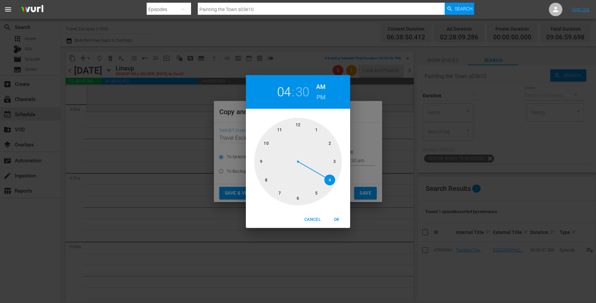
click at [268, 161] on div at bounding box center [297, 161] width 87 height 87
click at [297, 125] on div at bounding box center [297, 161] width 87 height 87
click at [341, 223] on button "OK" at bounding box center [337, 219] width 22 height 11
type input "09:00 am"
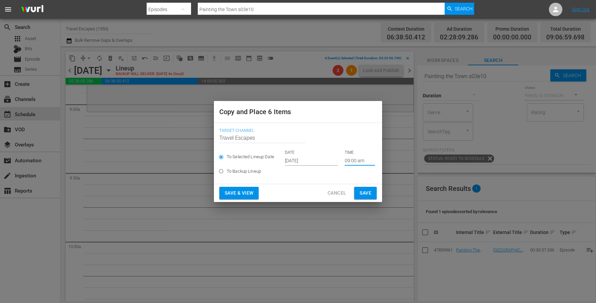
click at [366, 192] on span "Save" at bounding box center [366, 193] width 12 height 8
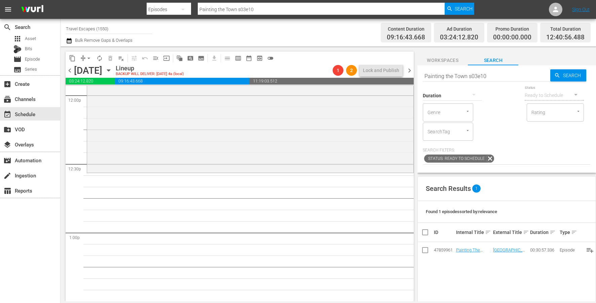
scroll to position [1638, 0]
click at [468, 78] on input "Painting the Town s03e10" at bounding box center [487, 76] width 128 height 16
paste input "JEEP S01E01"
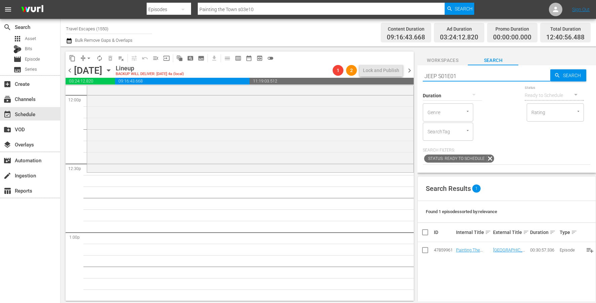
type input "JEEP S01E01"
drag, startPoint x: 465, startPoint y: 249, endPoint x: 257, endPoint y: 10, distance: 317.0
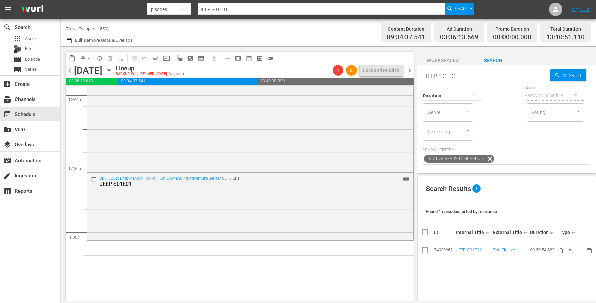
click at [461, 75] on input "JEEP S01E01" at bounding box center [487, 76] width 128 height 16
paste input "2"
type input "JEEP S01E02"
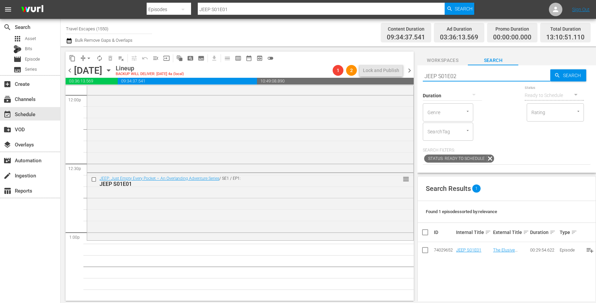
type input "JEEP S01E02"
drag, startPoint x: 462, startPoint y: 249, endPoint x: 286, endPoint y: 11, distance: 296.3
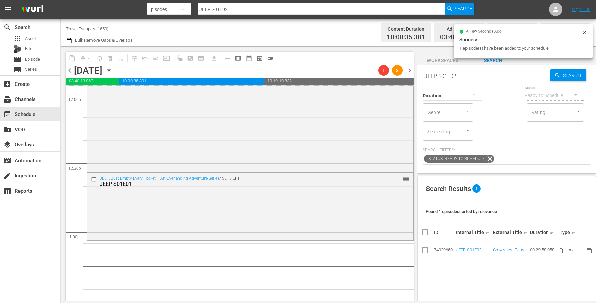
click at [450, 76] on input "JEEP S01E02" at bounding box center [487, 76] width 128 height 16
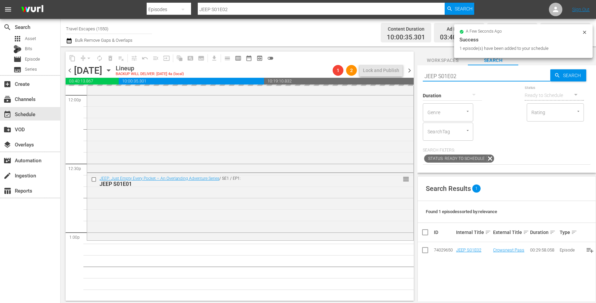
click at [450, 76] on input "JEEP S01E02" at bounding box center [487, 76] width 128 height 16
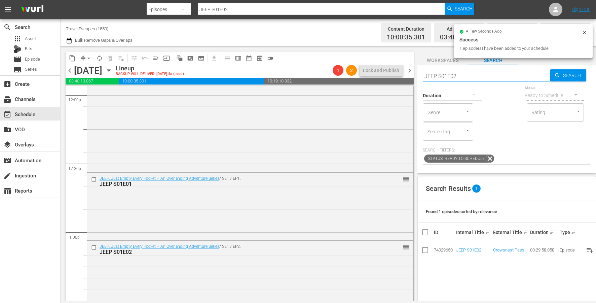
paste input "3"
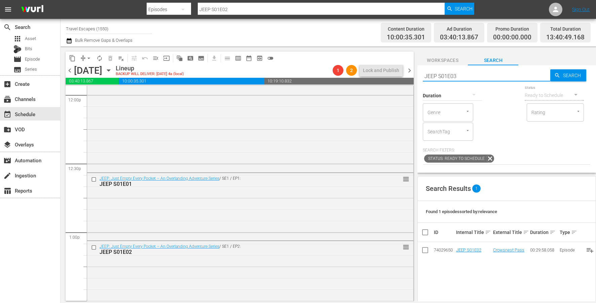
type input "JEEP S01E03"
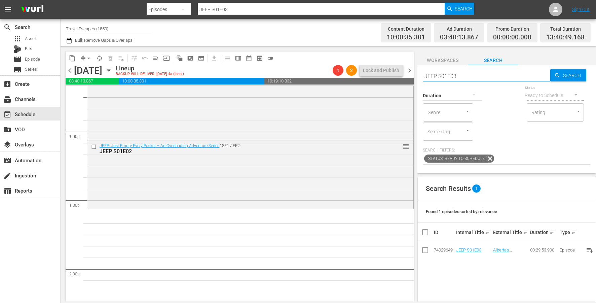
scroll to position [1740, 0]
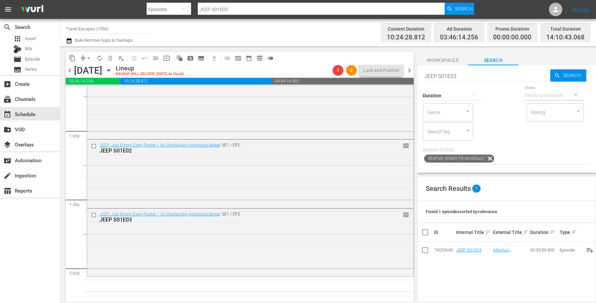
click at [458, 74] on input "JEEP S01E03" at bounding box center [487, 76] width 128 height 16
paste input "4"
type input "JEEP S01E04"
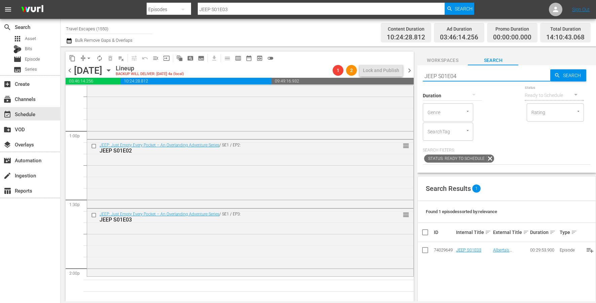
type input "JEEP S01E04"
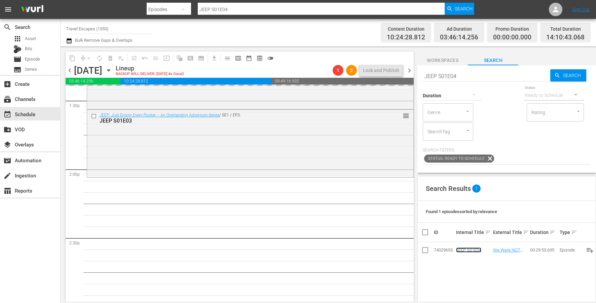
scroll to position [1876, 0]
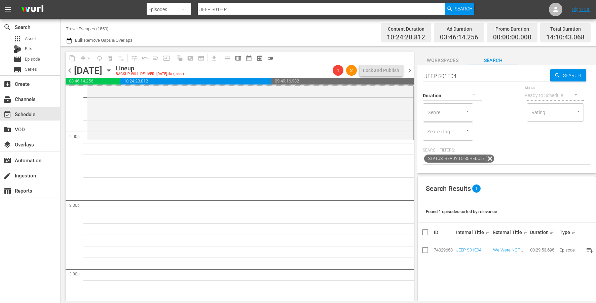
drag, startPoint x: 466, startPoint y: 250, endPoint x: 285, endPoint y: 0, distance: 308.8
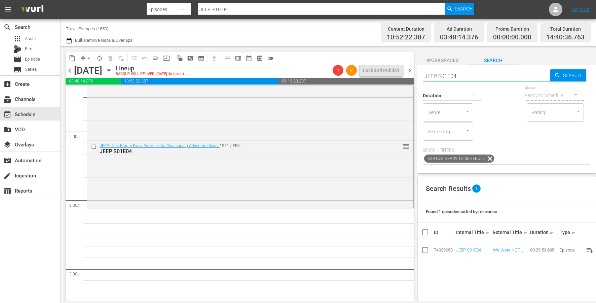
click at [447, 73] on input "JEEP S01E04" at bounding box center [487, 76] width 128 height 16
paste input "5"
type input "JEEP S01E05"
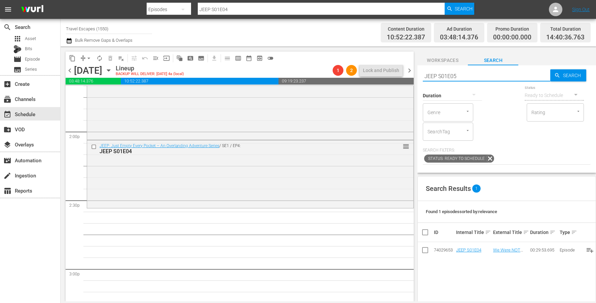
type input "JEEP S01E05"
drag, startPoint x: 463, startPoint y: 248, endPoint x: 315, endPoint y: 2, distance: 286.9
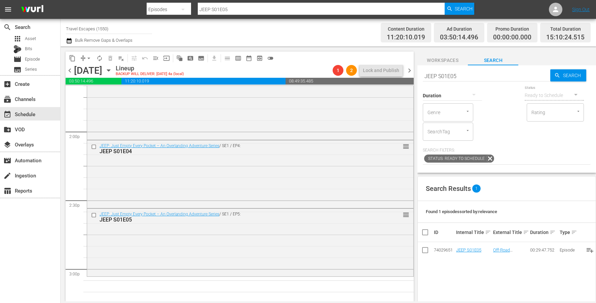
click at [453, 77] on input "JEEP S01E05" at bounding box center [487, 76] width 128 height 16
paste input "2E01"
type input "JEEP S02E01"
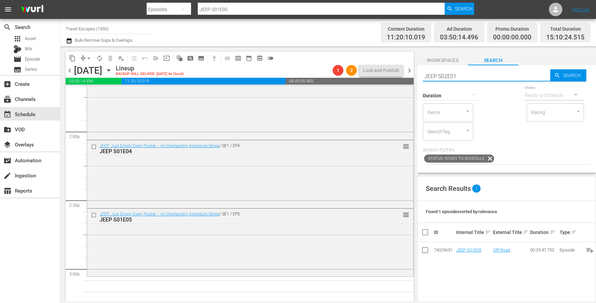
type input "JEEP S02E01"
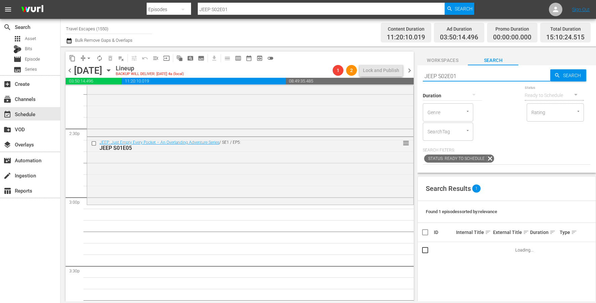
scroll to position [1996, 0]
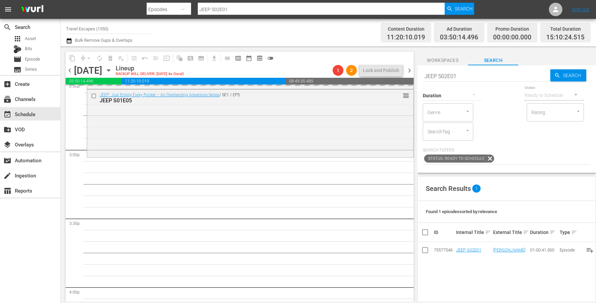
drag, startPoint x: 476, startPoint y: 248, endPoint x: 294, endPoint y: 20, distance: 291.5
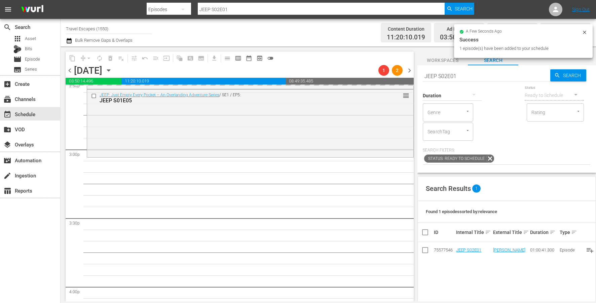
click at [447, 74] on input "JEEP S02E01" at bounding box center [487, 76] width 128 height 16
paste input "2"
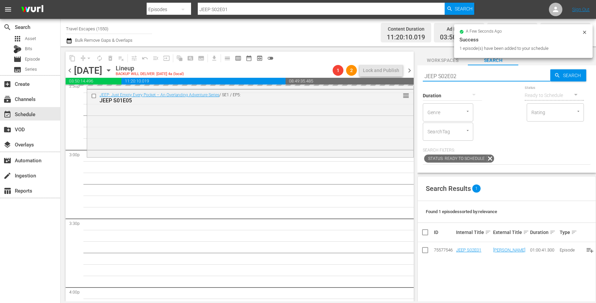
type input "JEEP S02E02"
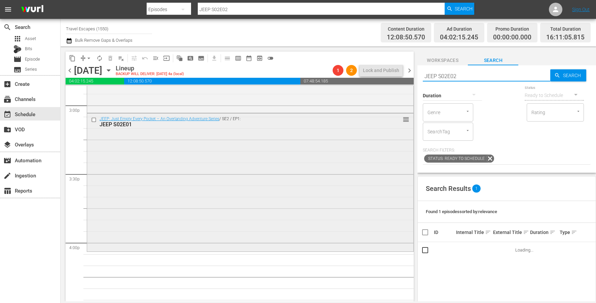
scroll to position [2079, 0]
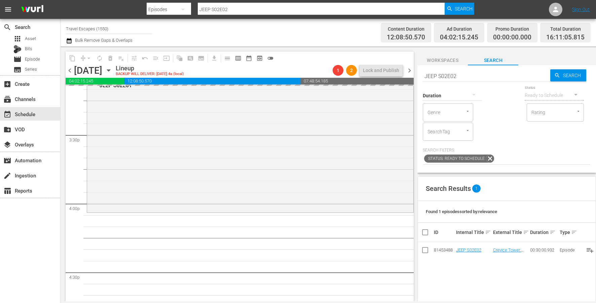
drag, startPoint x: 462, startPoint y: 246, endPoint x: 309, endPoint y: 1, distance: 288.7
click at [460, 75] on input "JEEP S02E02" at bounding box center [487, 76] width 128 height 16
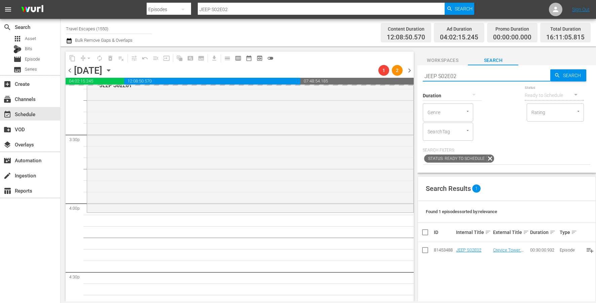
click at [460, 75] on input "JEEP S02E02" at bounding box center [487, 76] width 128 height 16
paste input "3"
type input "JEEP S02E03"
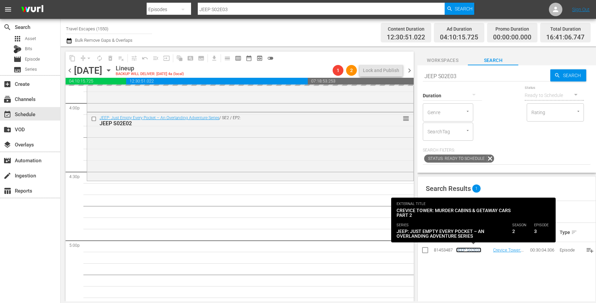
scroll to position [2186, 0]
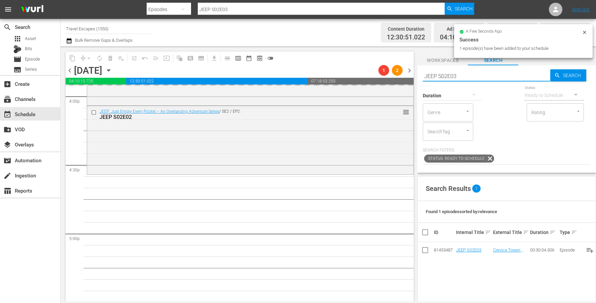
click at [451, 75] on input "JEEP S02E03" at bounding box center [487, 76] width 128 height 16
paste input "4"
type input "JEEP S02E04"
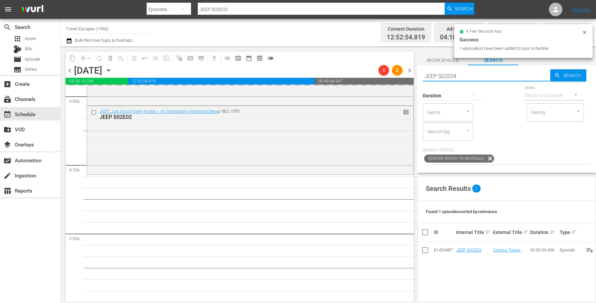
type input "JEEP S02E04"
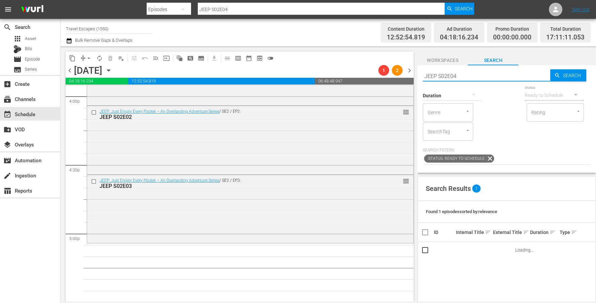
scroll to position [2231, 0]
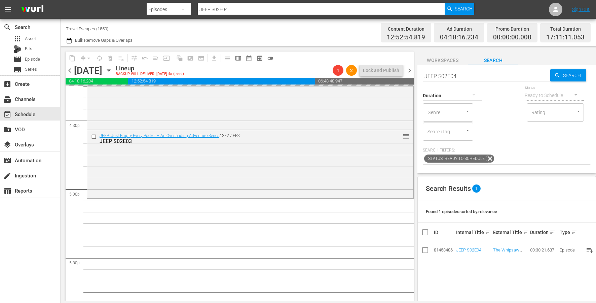
drag, startPoint x: 465, startPoint y: 248, endPoint x: 293, endPoint y: 12, distance: 292.0
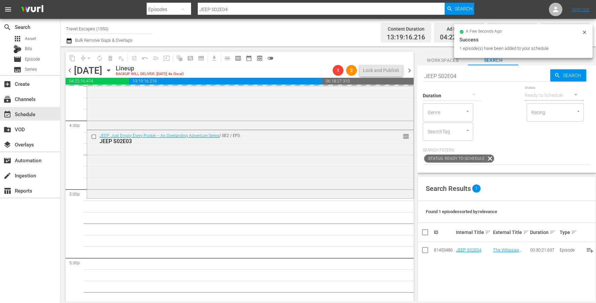
click at [447, 82] on div "Duration" at bounding box center [452, 91] width 59 height 24
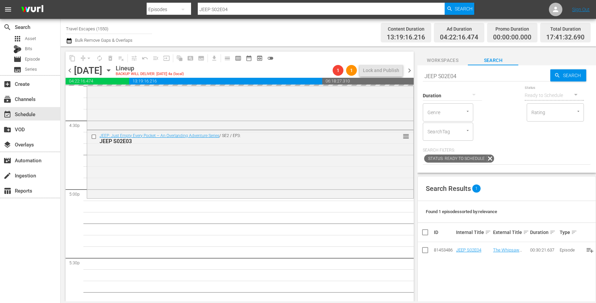
click at [446, 74] on input "JEEP S02E04" at bounding box center [487, 76] width 128 height 16
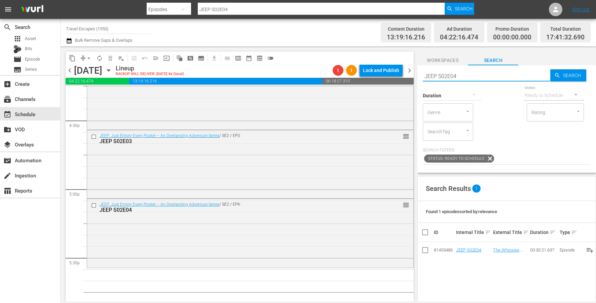
click at [446, 74] on input "JEEP S02E04" at bounding box center [487, 76] width 128 height 16
paste input "5"
type input "JEEP S02E05"
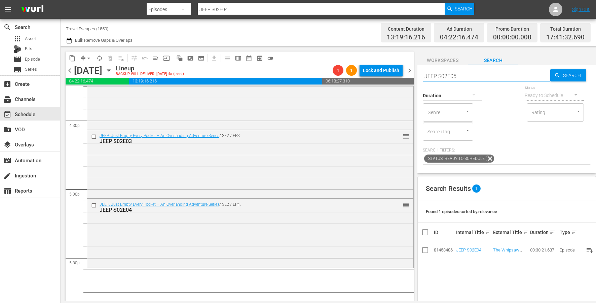
type input "JEEP S02E05"
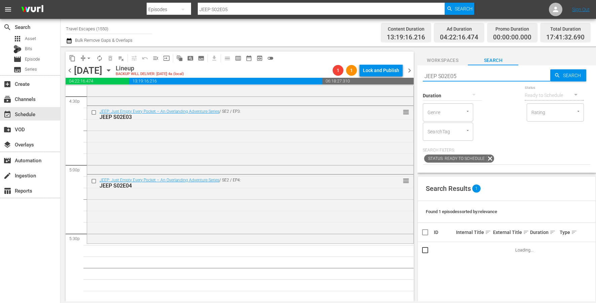
scroll to position [2255, 0]
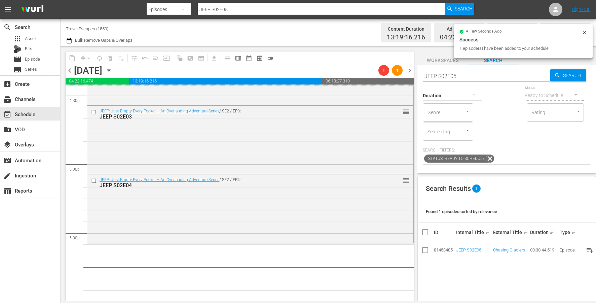
click at [444, 76] on input "JEEP S02E05" at bounding box center [487, 76] width 128 height 16
paste input "6"
type input "JEEP S02E06"
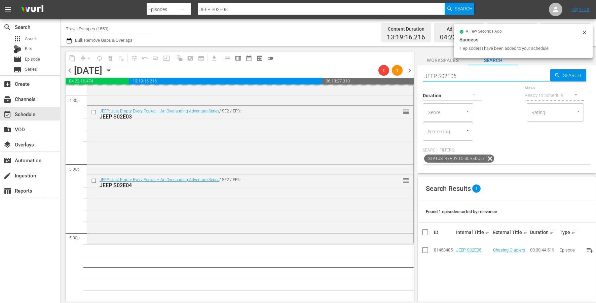
type input "JEEP S02E06"
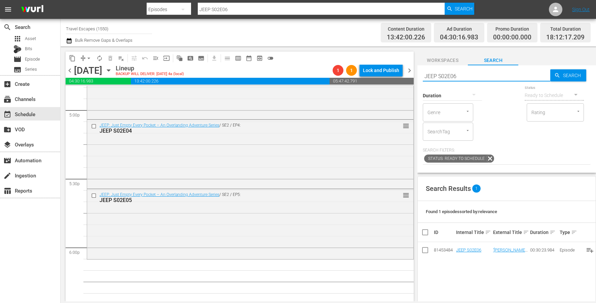
scroll to position [2344, 0]
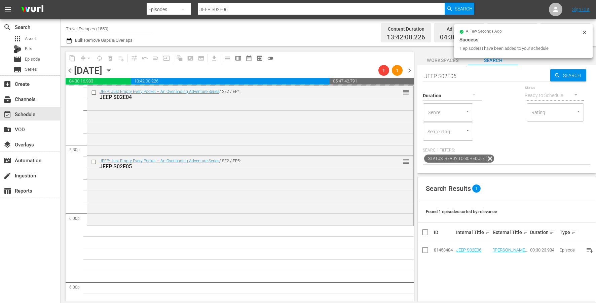
click at [467, 77] on input "JEEP S02E06" at bounding box center [487, 76] width 128 height 16
paste input "1E03"
type input "JEEP S01E03"
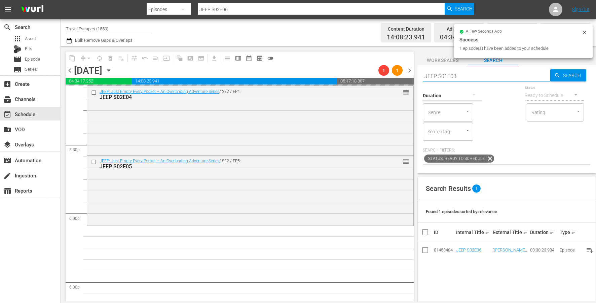
type input "JEEP S01E03"
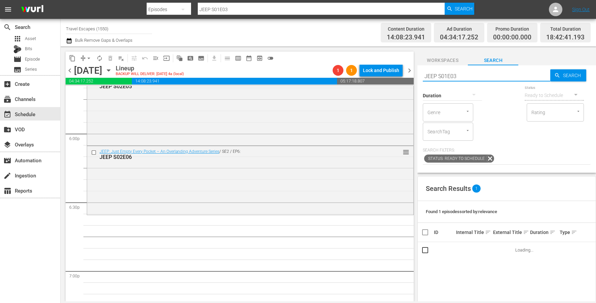
scroll to position [2435, 0]
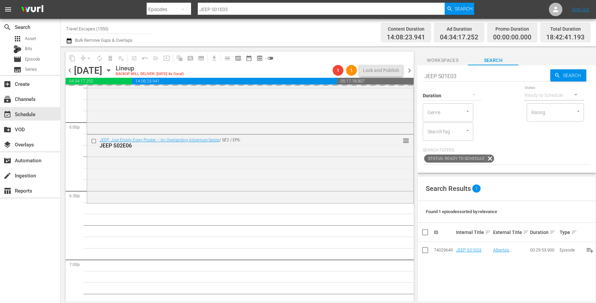
drag, startPoint x: 477, startPoint y: 249, endPoint x: 334, endPoint y: 7, distance: 281.1
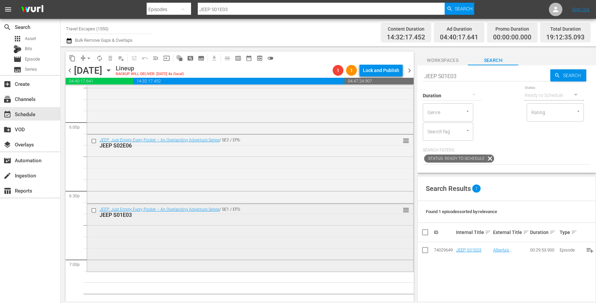
click at [94, 211] on input "checkbox" at bounding box center [94, 211] width 7 height 6
click at [109, 55] on span "delete_forever_outlined" at bounding box center [110, 58] width 7 height 7
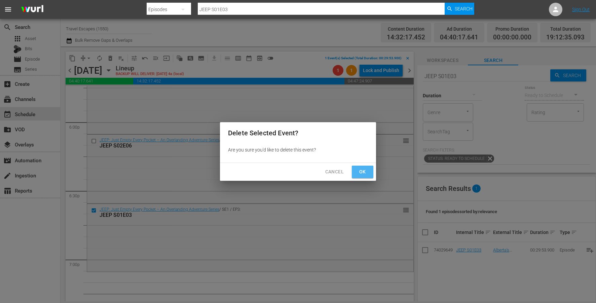
click at [353, 168] on button "Ok" at bounding box center [363, 172] width 22 height 12
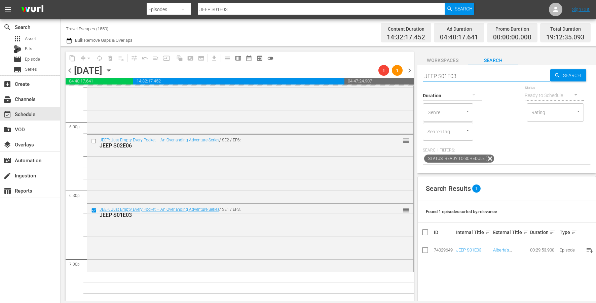
click at [452, 74] on input "JEEP S01E03" at bounding box center [487, 76] width 128 height 16
paste input "The Design Tourist S01E09"
type input "The Design Tourist S01E09"
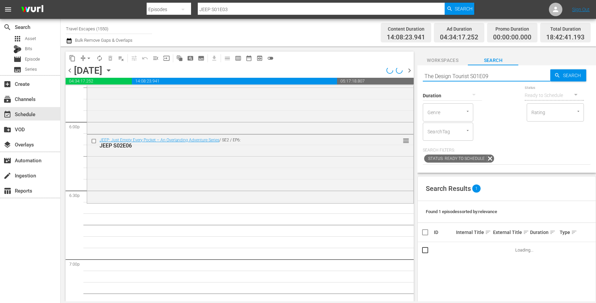
type input "The Design Tourist S01E09"
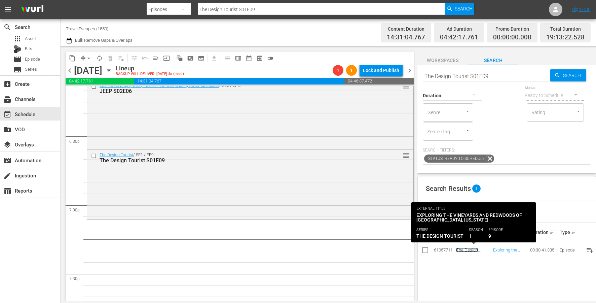
scroll to position [2490, 0]
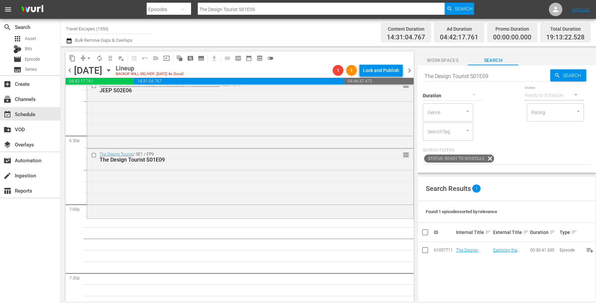
drag, startPoint x: 468, startPoint y: 248, endPoint x: 254, endPoint y: 10, distance: 320.5
click at [453, 76] on input "The Design Tourist S01E09" at bounding box center [487, 76] width 128 height 16
paste input "Great Destinations Europe S01E35"
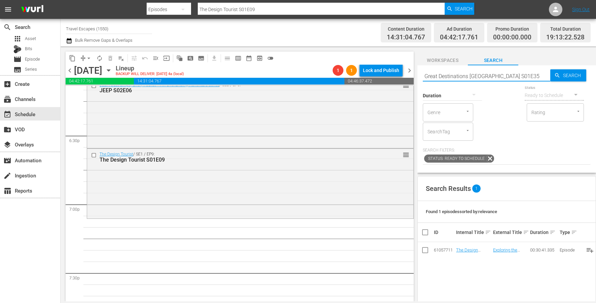
type input "Great Destinations Europe S01E35"
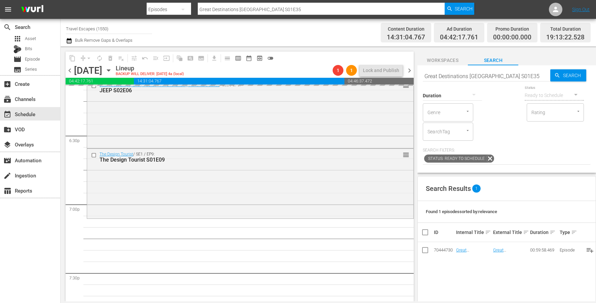
drag, startPoint x: 464, startPoint y: 250, endPoint x: 278, endPoint y: 13, distance: 301.0
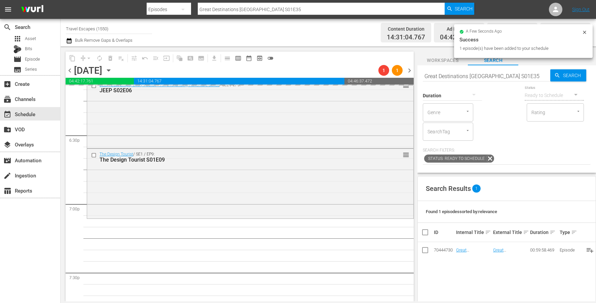
click at [453, 77] on input "Great Destinations Europe S01E35" at bounding box center [487, 76] width 128 height 16
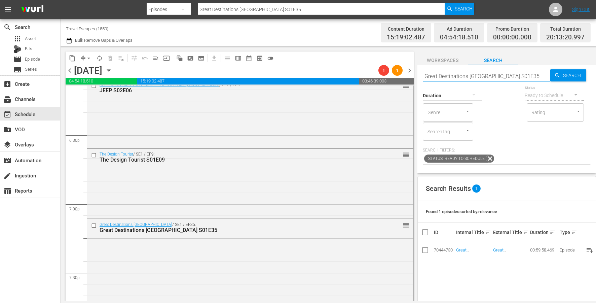
paste input "Painting the Town 301"
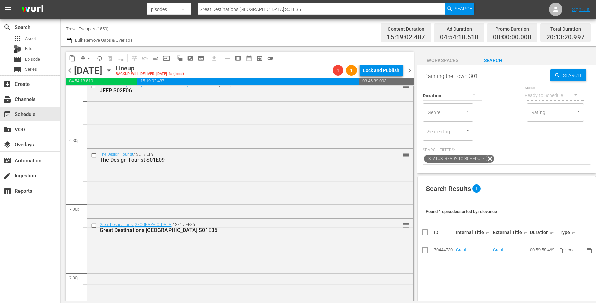
click at [468, 76] on input "Painting the Town 301" at bounding box center [487, 76] width 128 height 16
type input "Painting the Town s03e01"
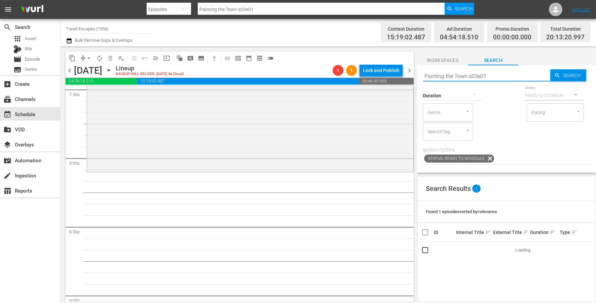
scroll to position [2677, 0]
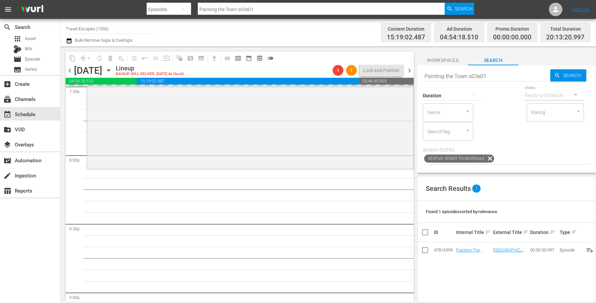
drag, startPoint x: 467, startPoint y: 248, endPoint x: 270, endPoint y: 12, distance: 307.3
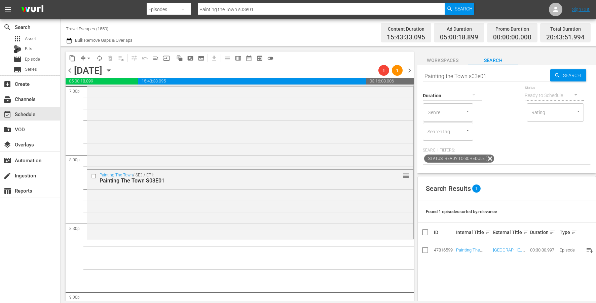
click at [448, 74] on input "Painting the Town s03e01" at bounding box center [487, 76] width 128 height 16
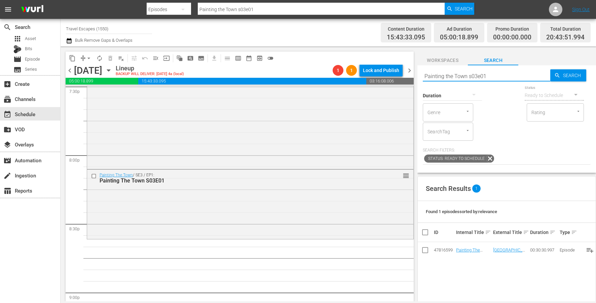
click at [448, 74] on input "Painting the Town s03e01" at bounding box center [487, 76] width 128 height 16
paste input "Hidden Italy S01E04"
type input "Hidden Italy S01E04"
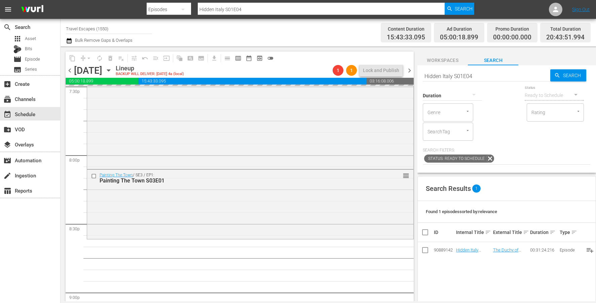
drag, startPoint x: 469, startPoint y: 248, endPoint x: 262, endPoint y: 7, distance: 317.4
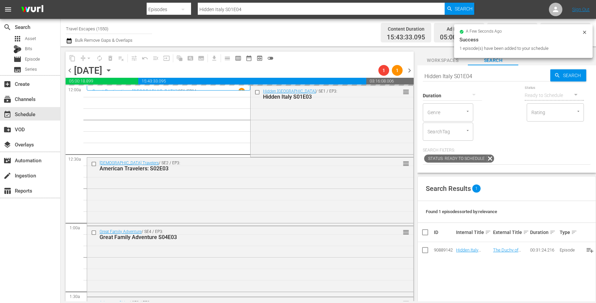
scroll to position [2677, 0]
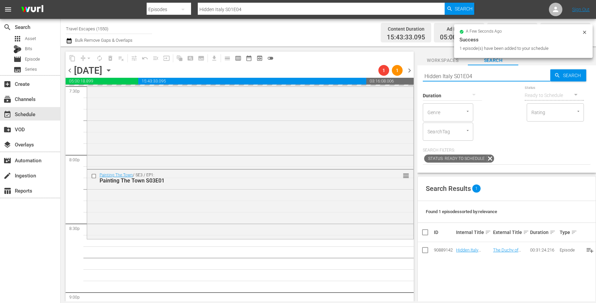
click at [441, 73] on input "Hidden Italy S01E04" at bounding box center [487, 76] width 128 height 16
paste input "American Travelers: S2E02"
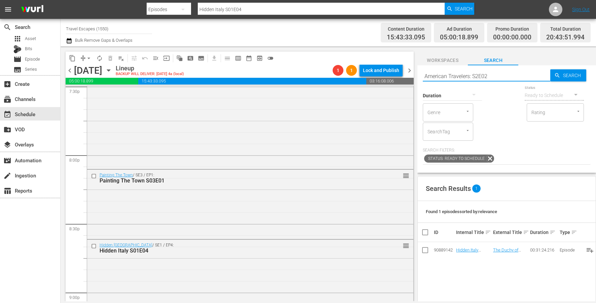
type input "American Travelers: S2E02"
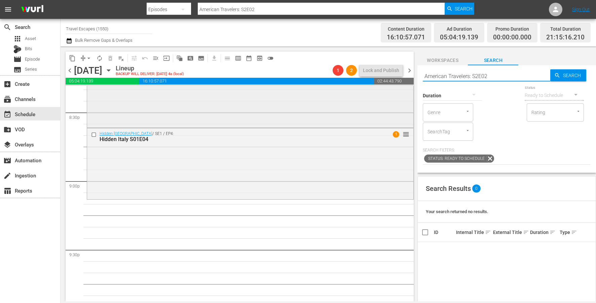
scroll to position [2796, 0]
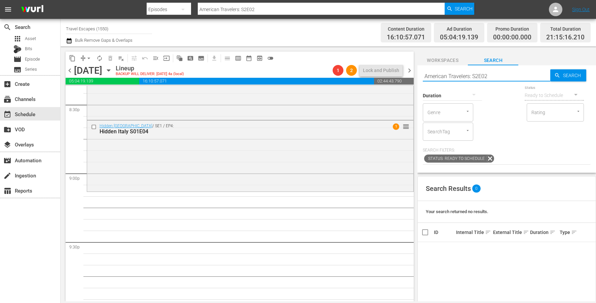
click at [473, 76] on input "American Travelers: S2E02" at bounding box center [487, 76] width 128 height 16
type input "American Travelers S2E02"
click at [492, 79] on input "American Travelers S2E02" at bounding box center [487, 76] width 128 height 16
type input "American Travelers S2E04"
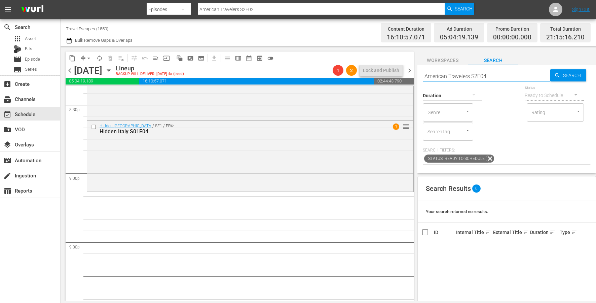
type input "American Travelers S2E04"
click at [33, 56] on span "Episode" at bounding box center [32, 59] width 15 height 7
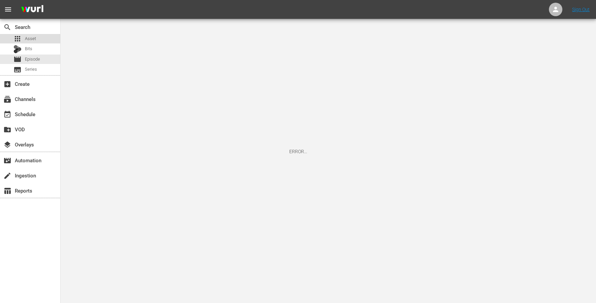
click at [33, 34] on div "apps Asset" at bounding box center [24, 38] width 23 height 9
click at [585, 11] on link "Sign Out" at bounding box center [580, 9] width 17 height 5
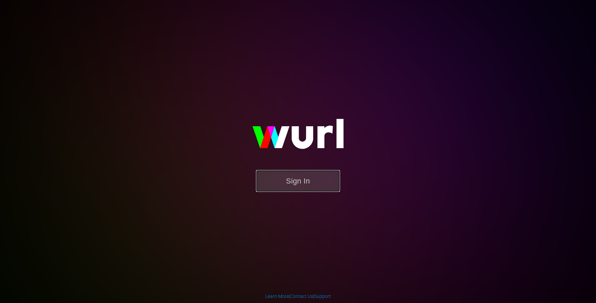
click at [284, 181] on button "Sign In" at bounding box center [298, 181] width 84 height 22
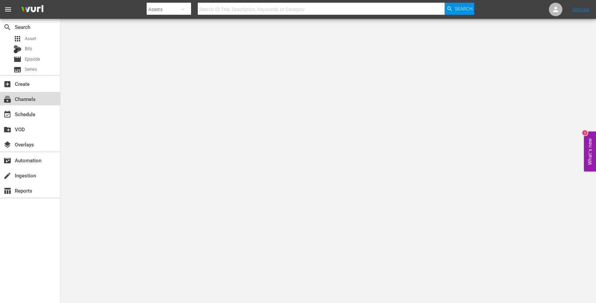
click at [26, 94] on div "subscriptions Channels" at bounding box center [30, 98] width 60 height 13
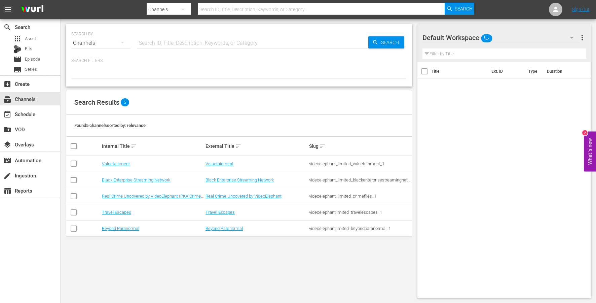
click at [73, 214] on input "checkbox" at bounding box center [74, 214] width 8 height 8
checkbox input "true"
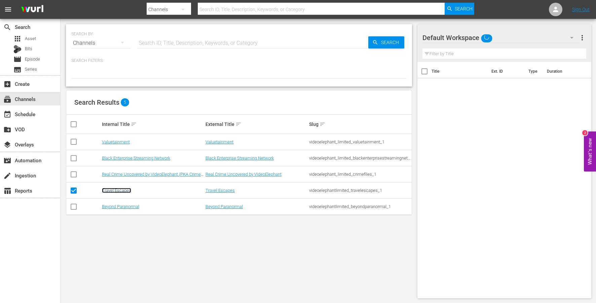
click at [118, 188] on link "Travel Escapes" at bounding box center [116, 190] width 29 height 5
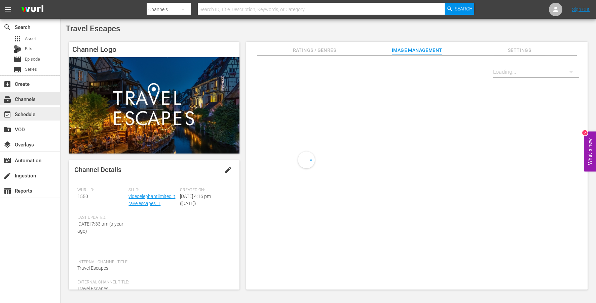
click at [39, 110] on div "event_available Schedule" at bounding box center [30, 113] width 60 height 13
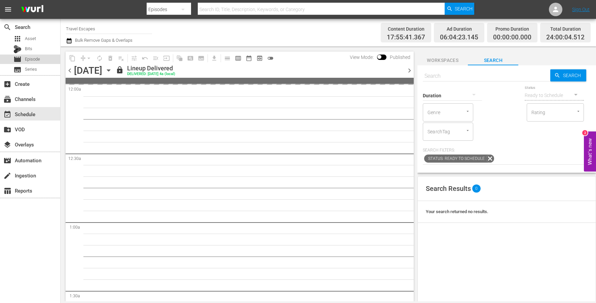
click at [42, 57] on div "movie Episode" at bounding box center [30, 59] width 60 height 9
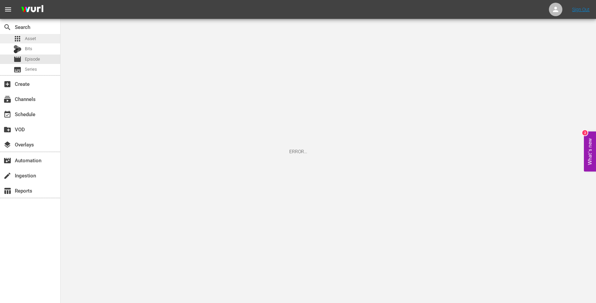
click at [38, 37] on div "apps Asset" at bounding box center [30, 38] width 60 height 9
click at [40, 58] on div "movie Episode" at bounding box center [30, 59] width 60 height 9
click at [40, 57] on div "movie Episode" at bounding box center [30, 59] width 60 height 9
